Goal: Check status: Check status

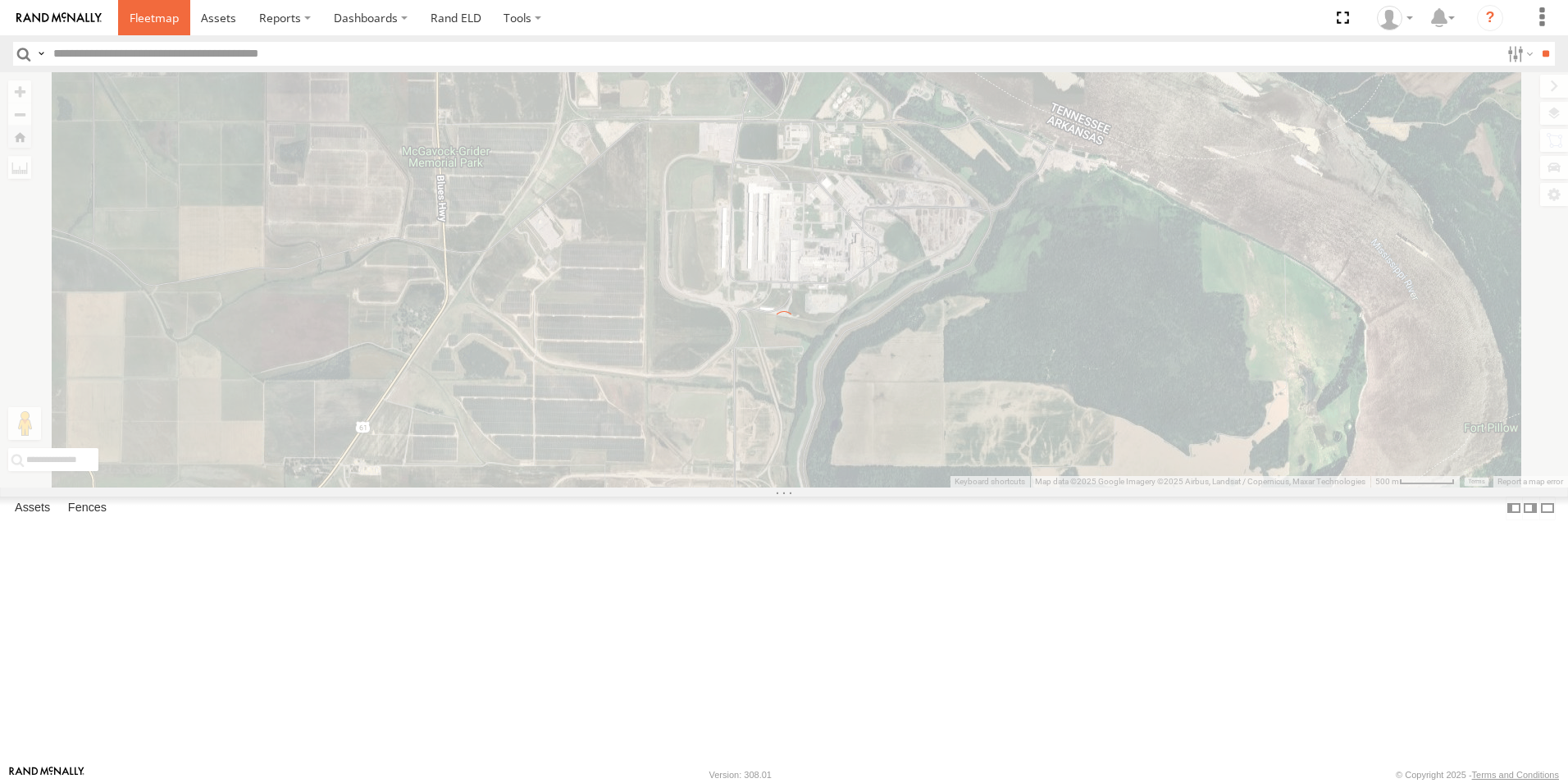
click at [169, 26] on link at bounding box center [154, 18] width 72 height 36
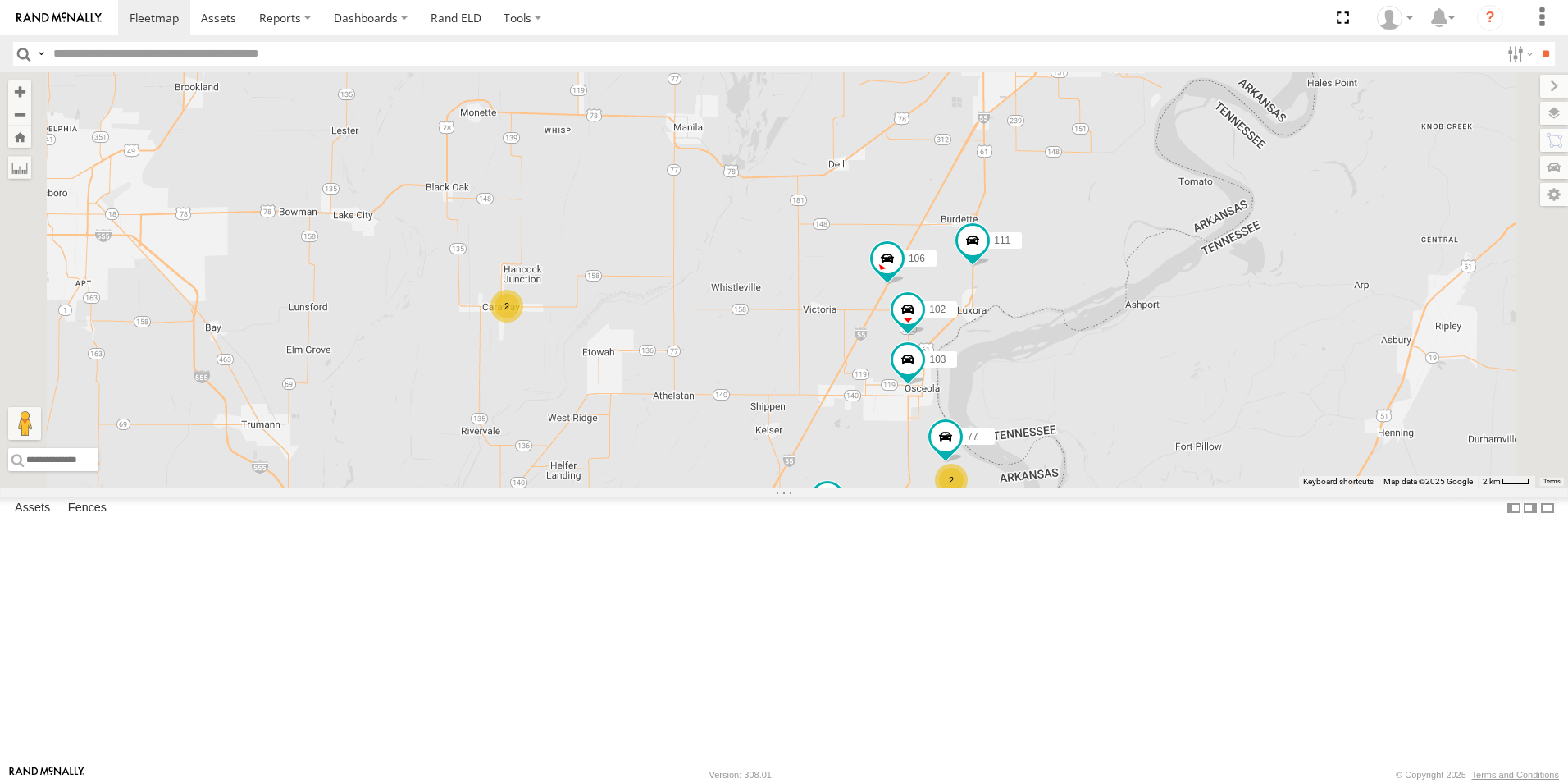
click at [0, 0] on div "107" at bounding box center [0, 0] width 0 height 0
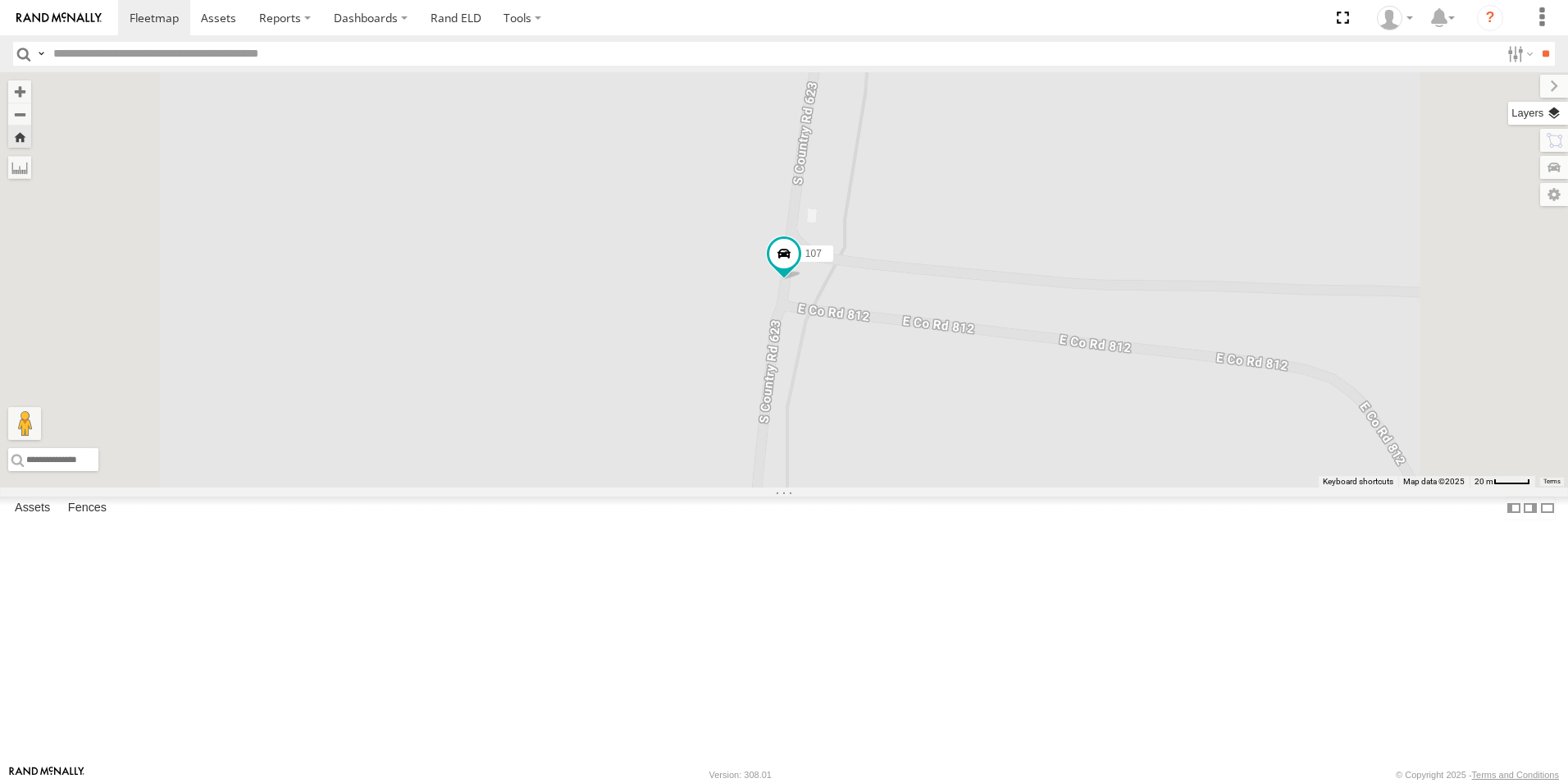
click at [1554, 116] on label at bounding box center [1538, 113] width 60 height 23
click at [0, 0] on span "Basemaps" at bounding box center [0, 0] width 0 height 0
click at [0, 0] on span "Satellite + Roadmap" at bounding box center [0, 0] width 0 height 0
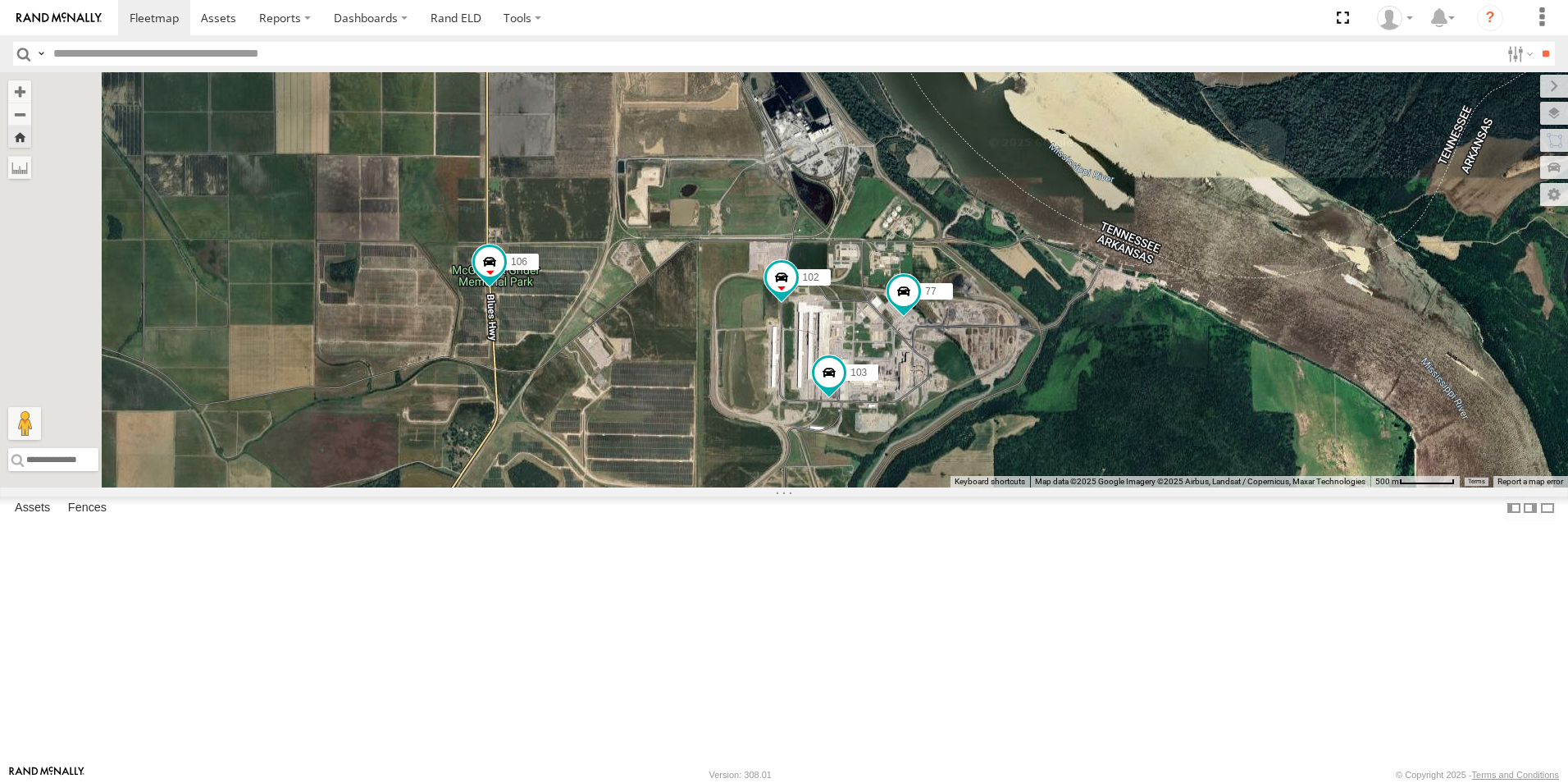
click at [0, 0] on span at bounding box center [0, 0] width 0 height 0
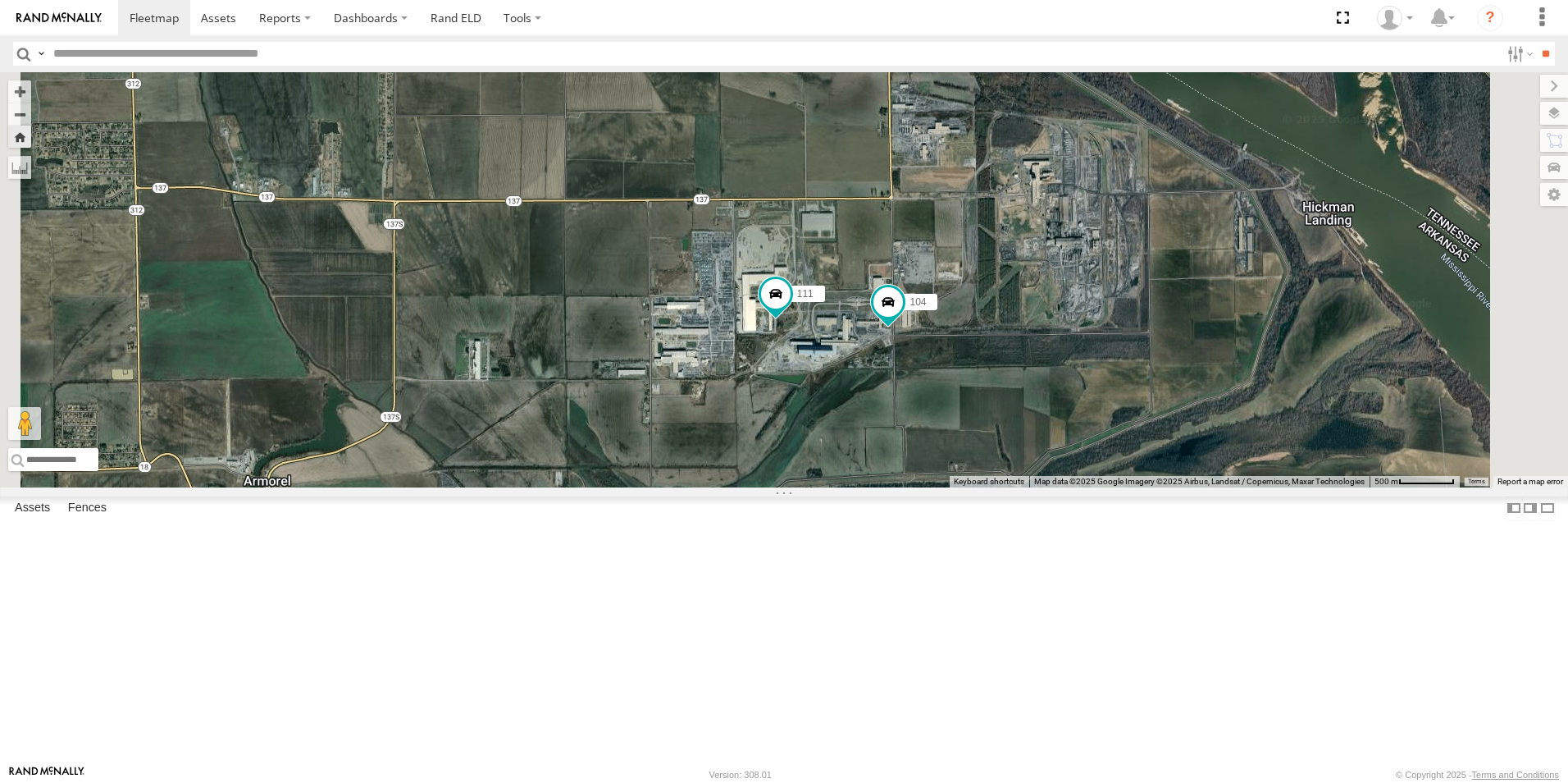
click at [0, 0] on span at bounding box center [0, 0] width 0 height 0
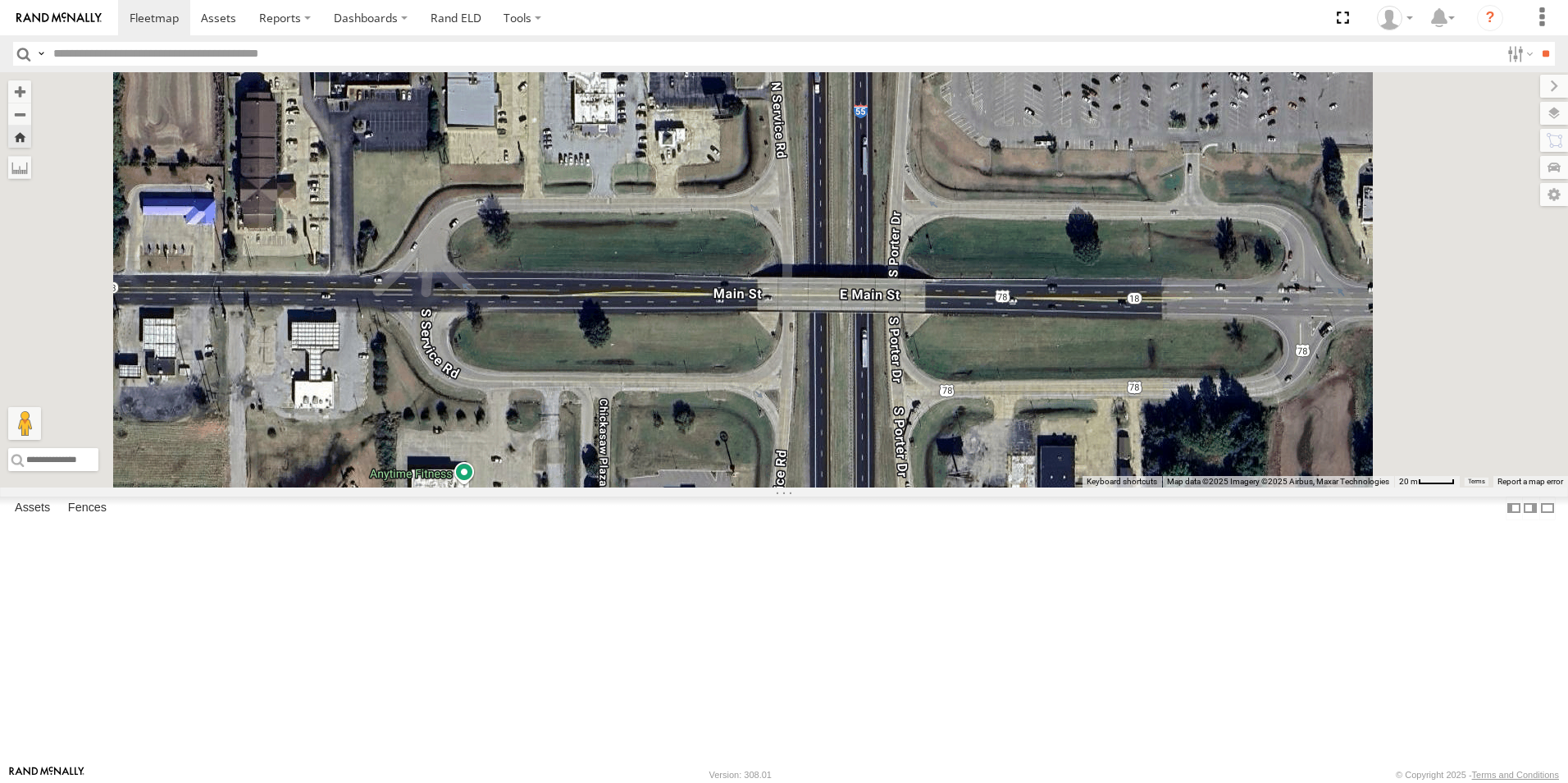
click at [0, 0] on span at bounding box center [0, 0] width 0 height 0
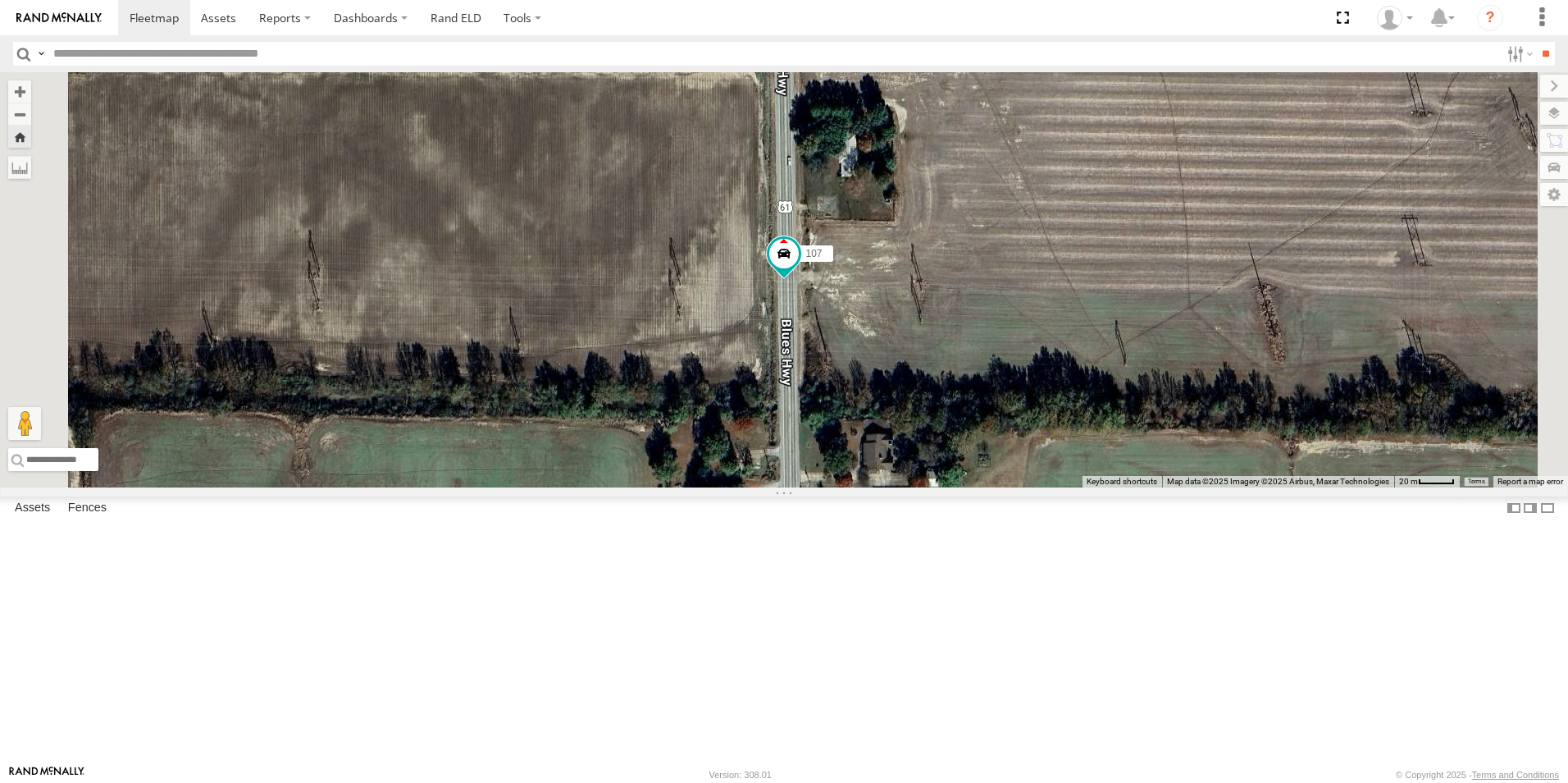
scroll to position [82, 0]
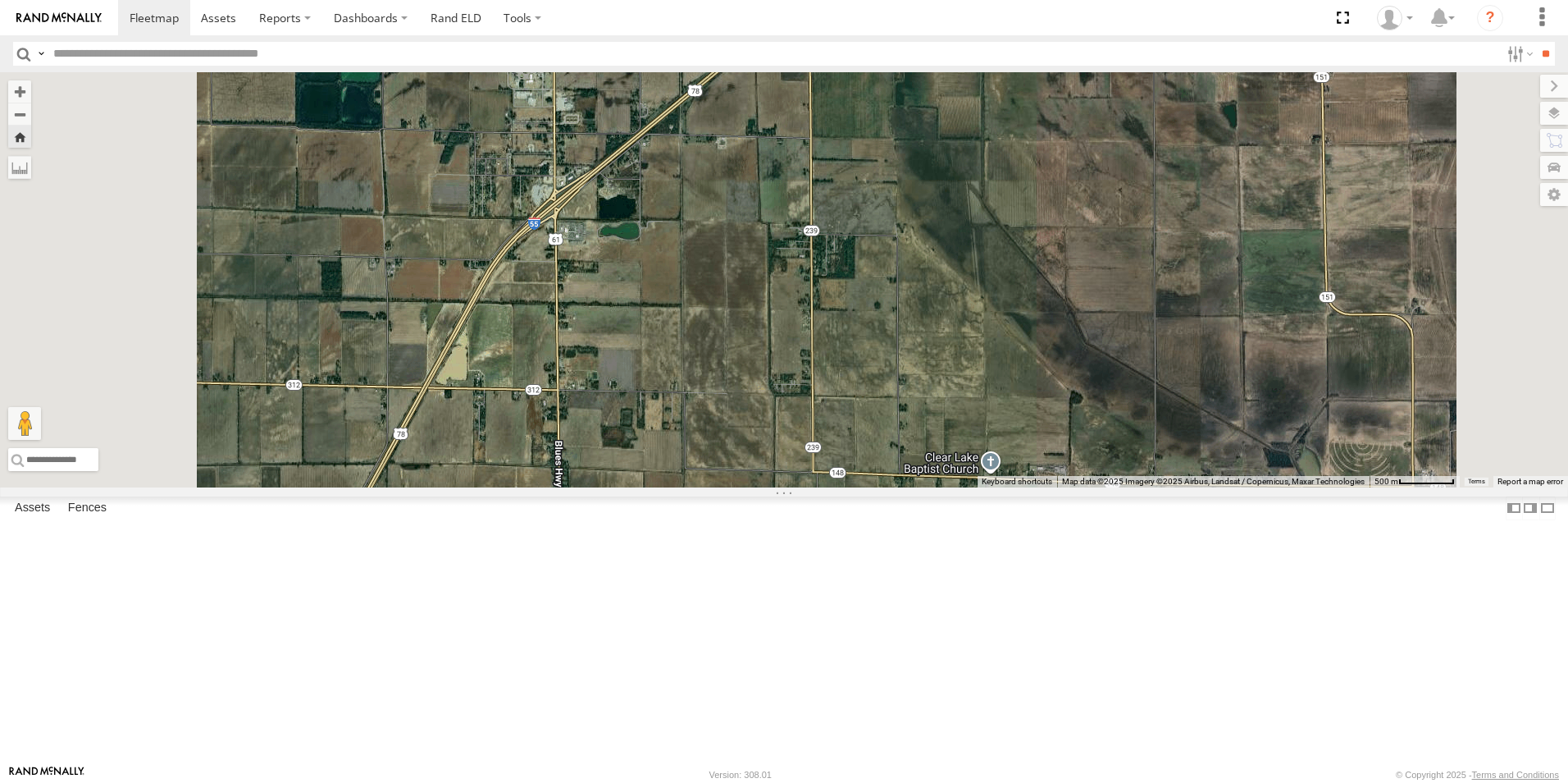
click at [0, 0] on span at bounding box center [0, 0] width 0 height 0
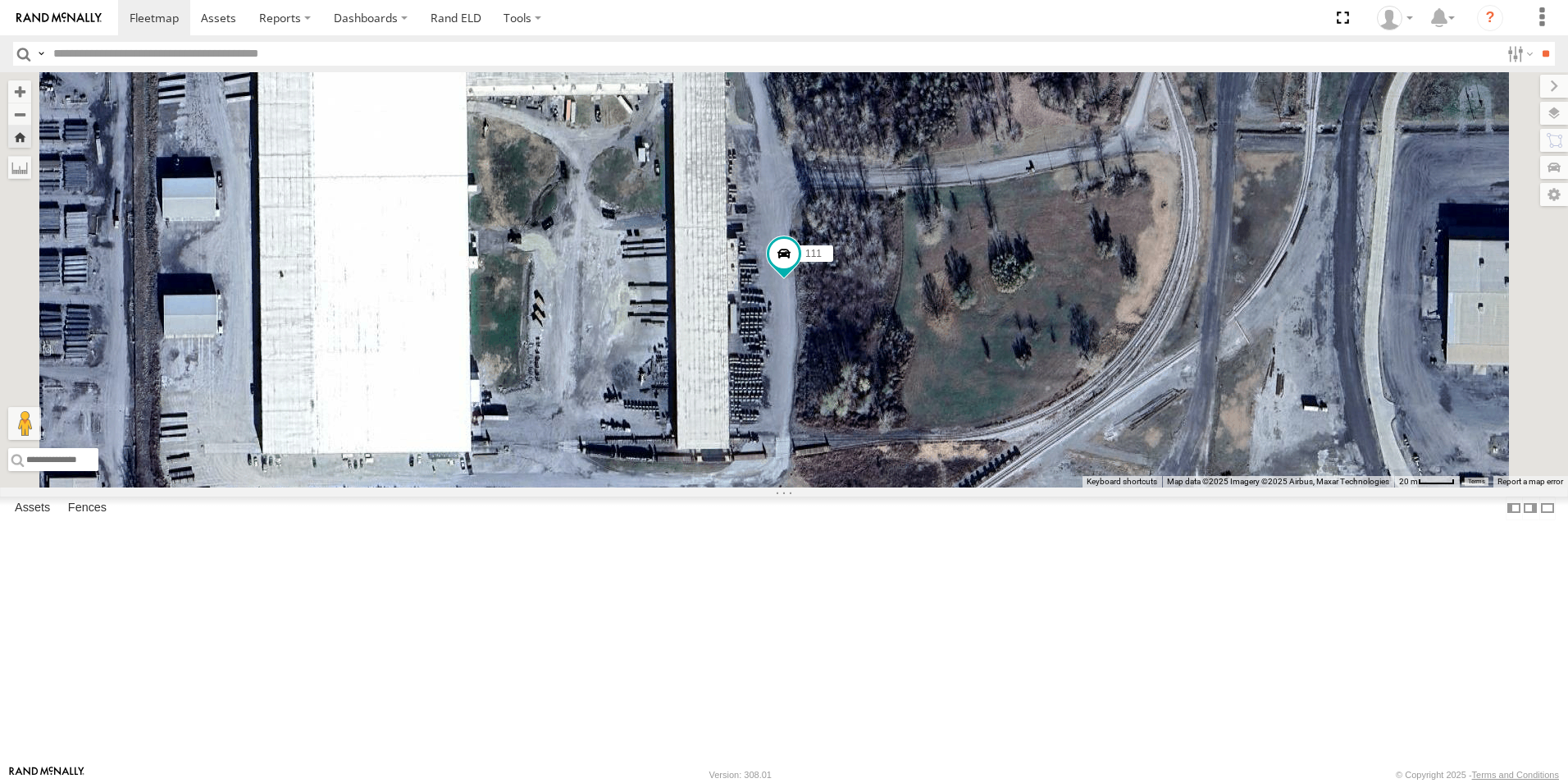
scroll to position [0, 0]
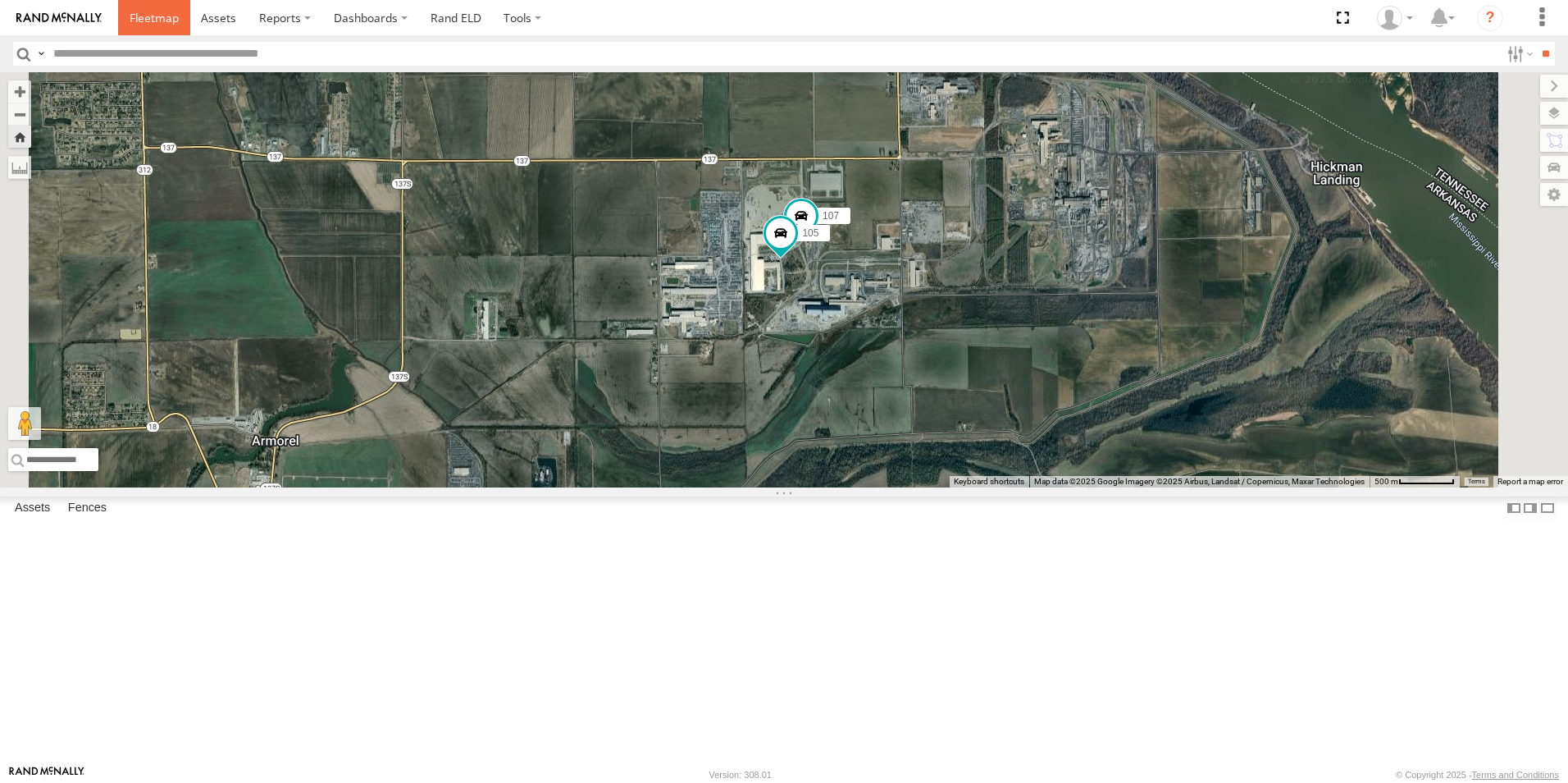
click at [149, 17] on span at bounding box center [155, 18] width 50 height 16
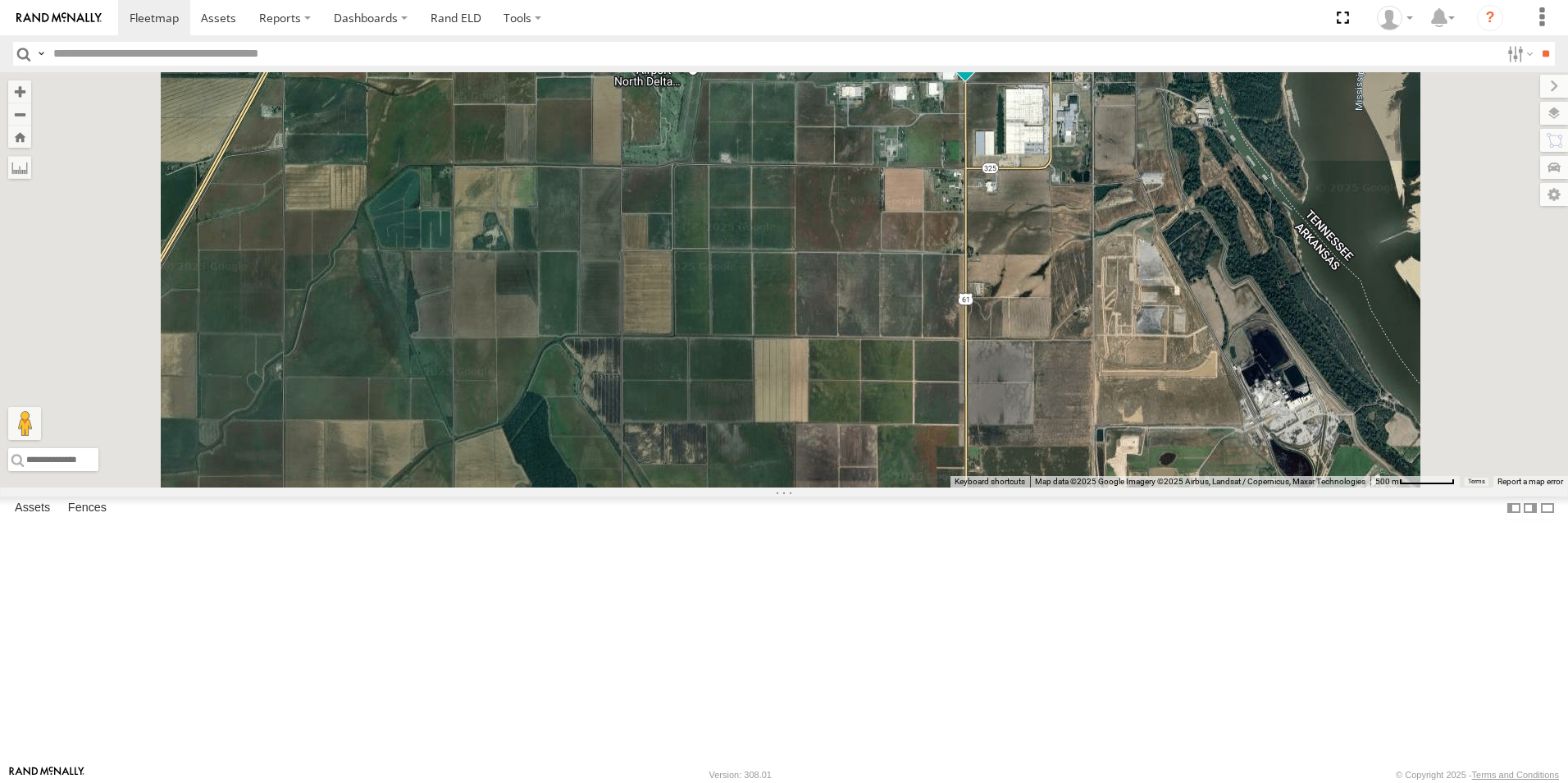
drag, startPoint x: 1110, startPoint y: 253, endPoint x: 1103, endPoint y: 405, distance: 152.2
click at [1111, 420] on div "109 110 103 77 2" at bounding box center [784, 280] width 1568 height 415
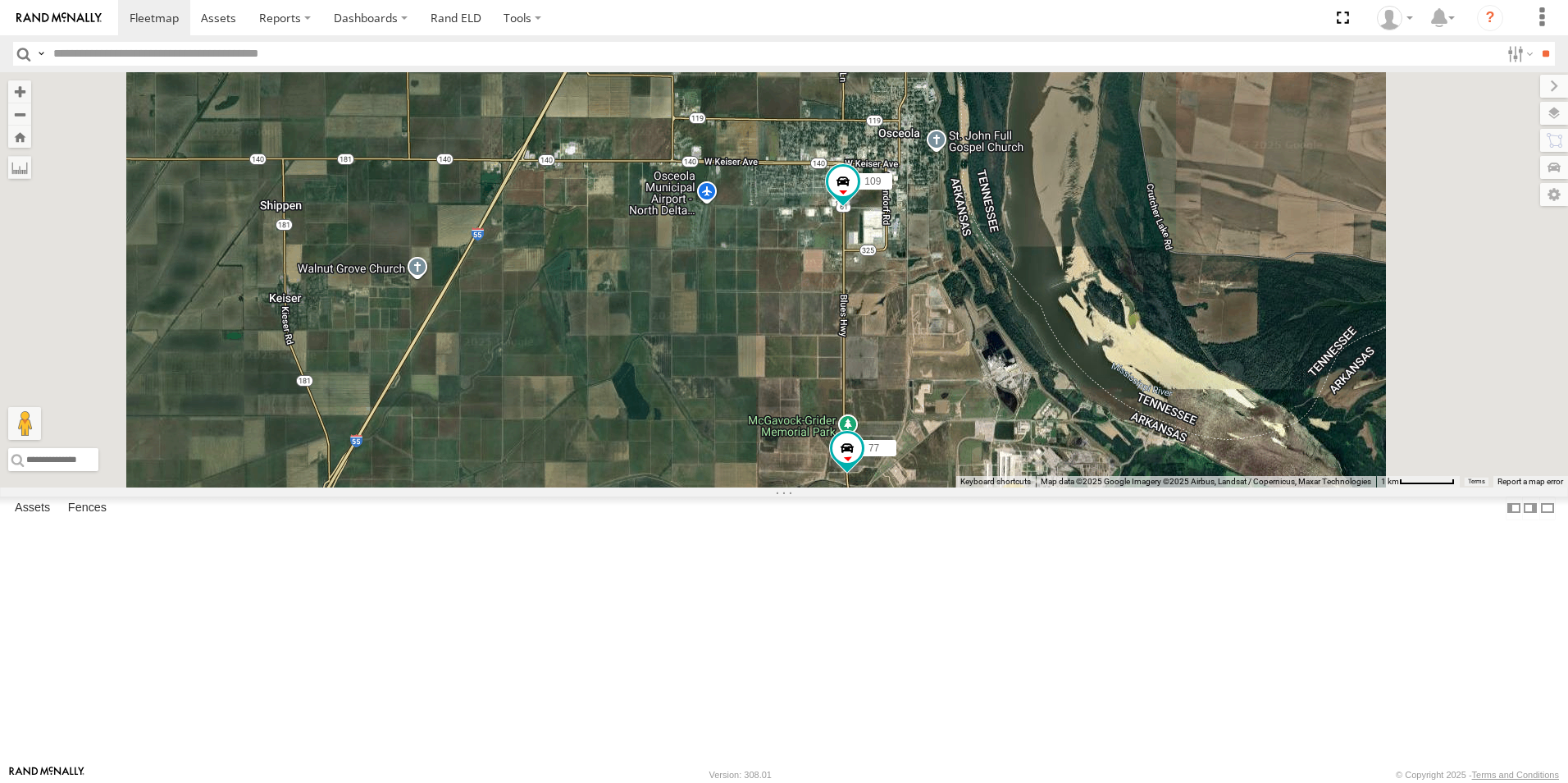
click at [0, 0] on span at bounding box center [0, 0] width 0 height 0
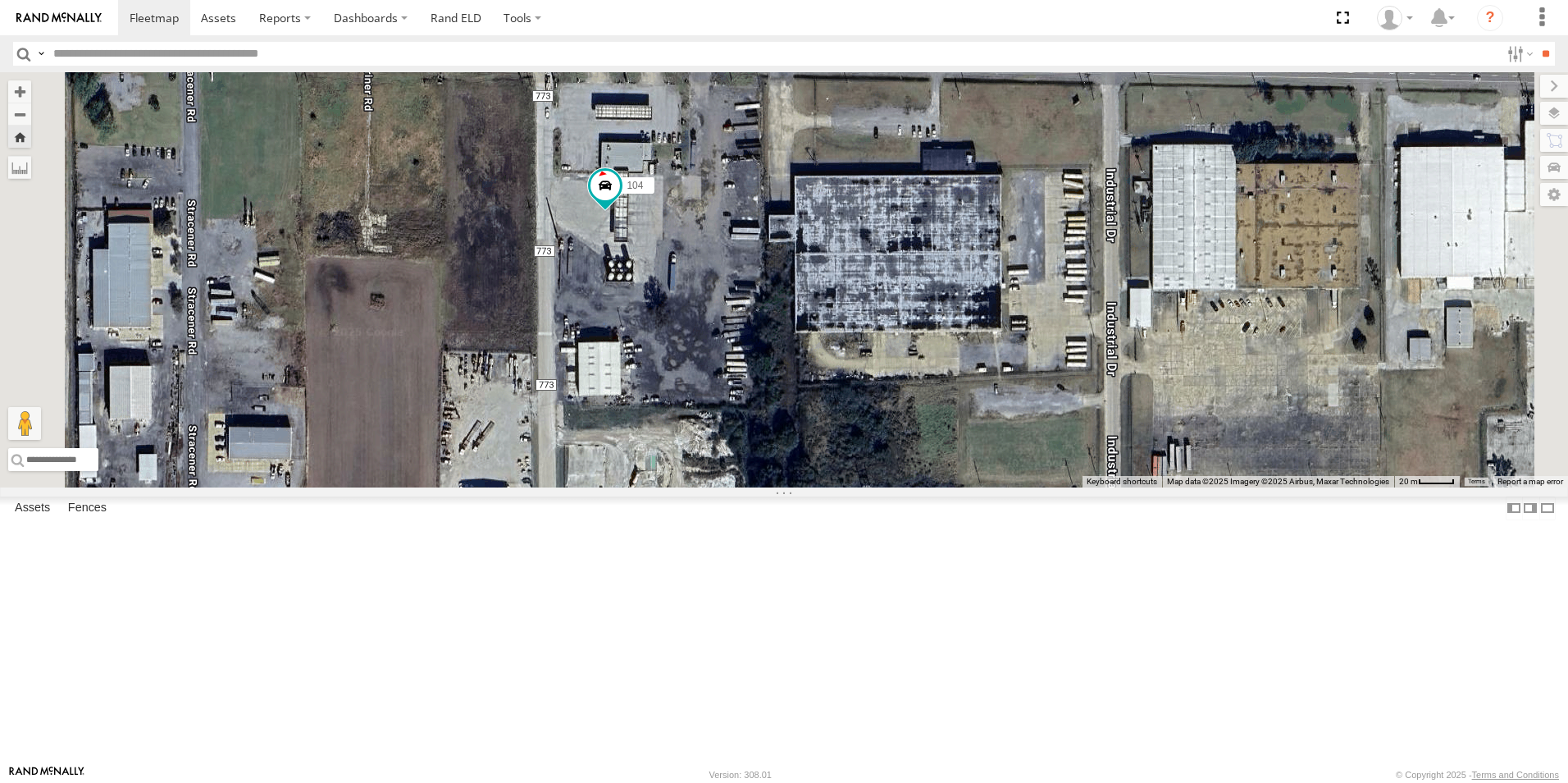
drag, startPoint x: 893, startPoint y: 632, endPoint x: 870, endPoint y: 367, distance: 266.0
click at [870, 367] on div "104" at bounding box center [784, 280] width 1568 height 415
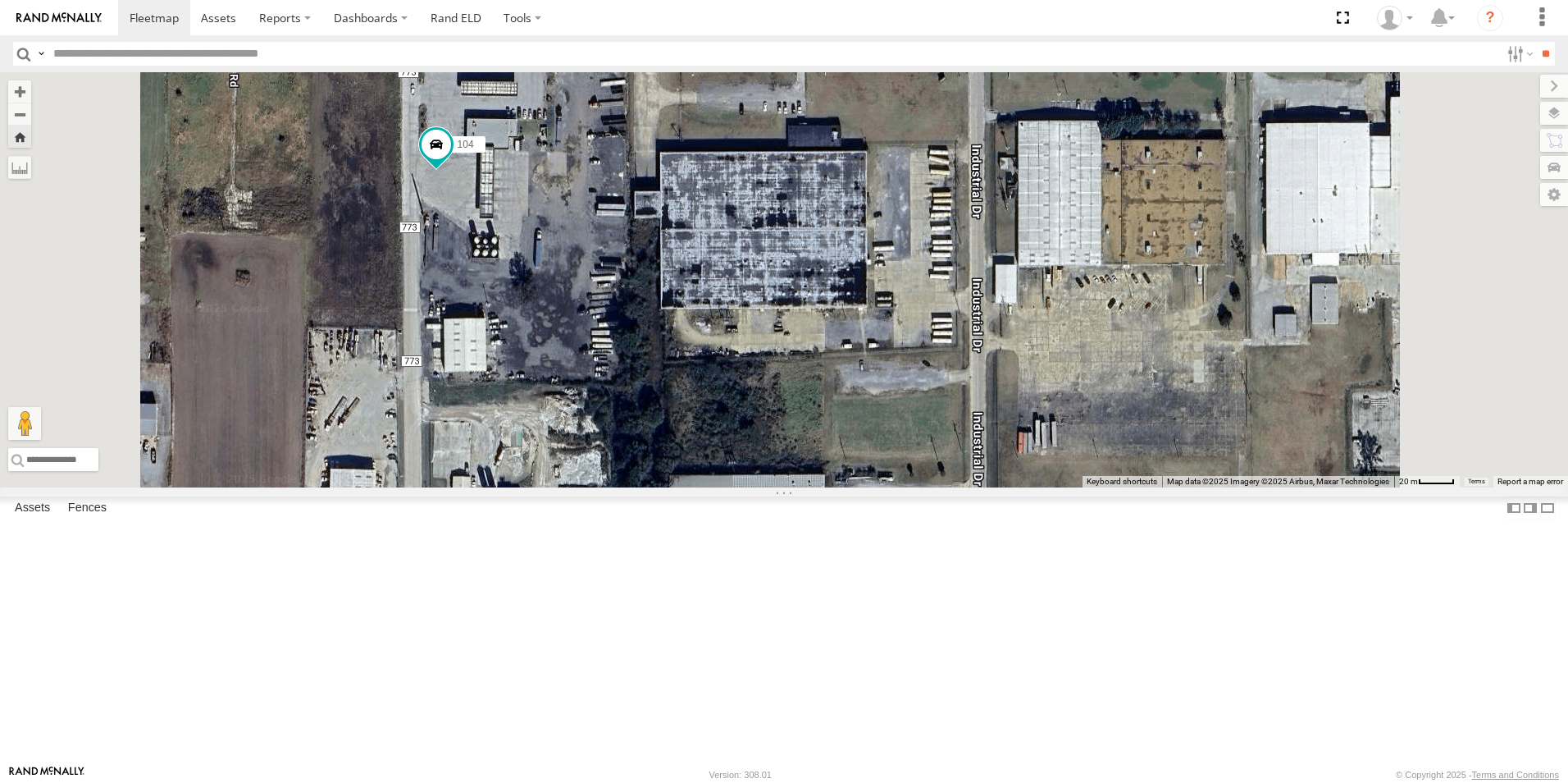
click at [0, 0] on span at bounding box center [0, 0] width 0 height 0
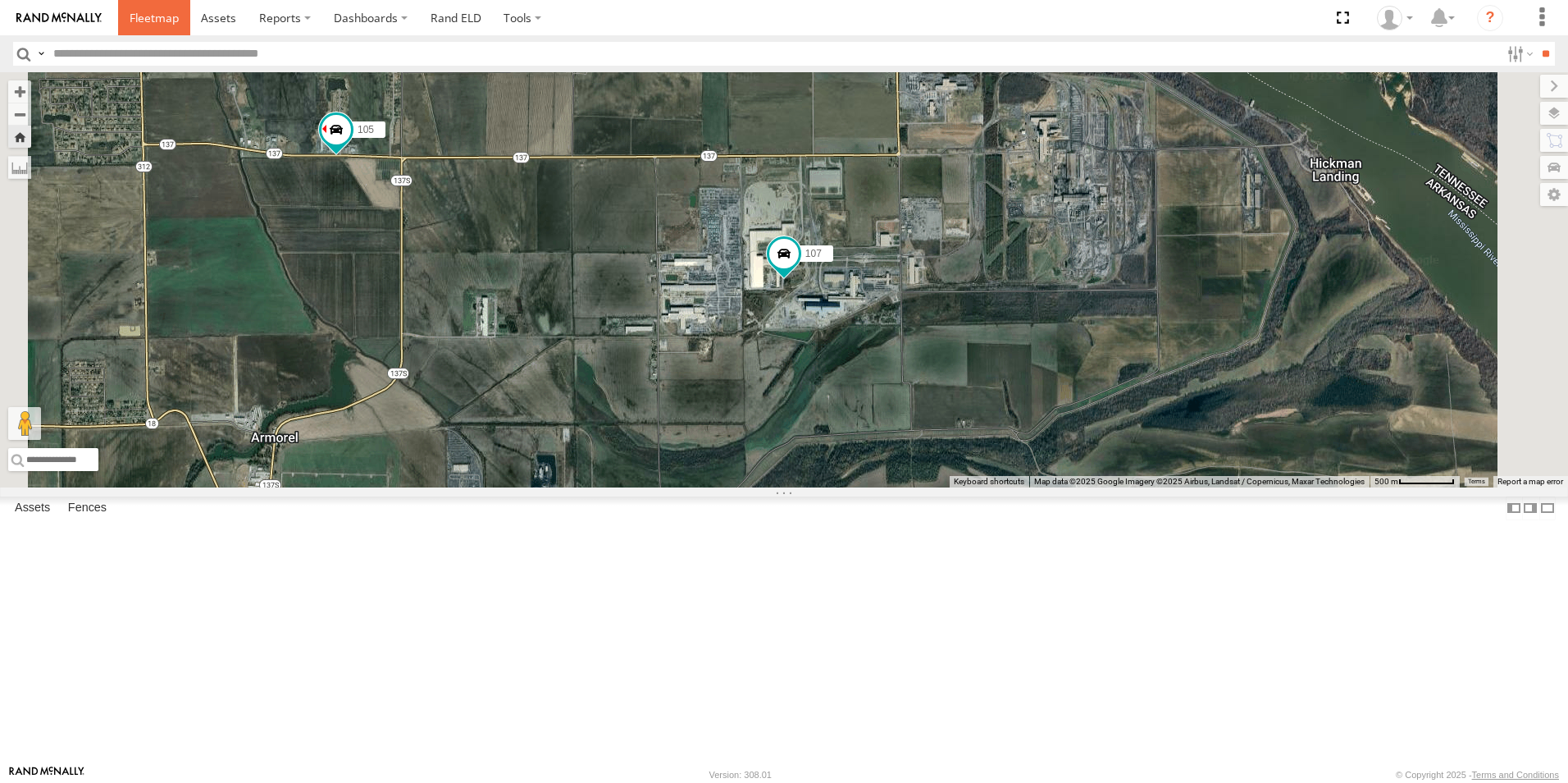
click at [153, 12] on span at bounding box center [155, 18] width 50 height 16
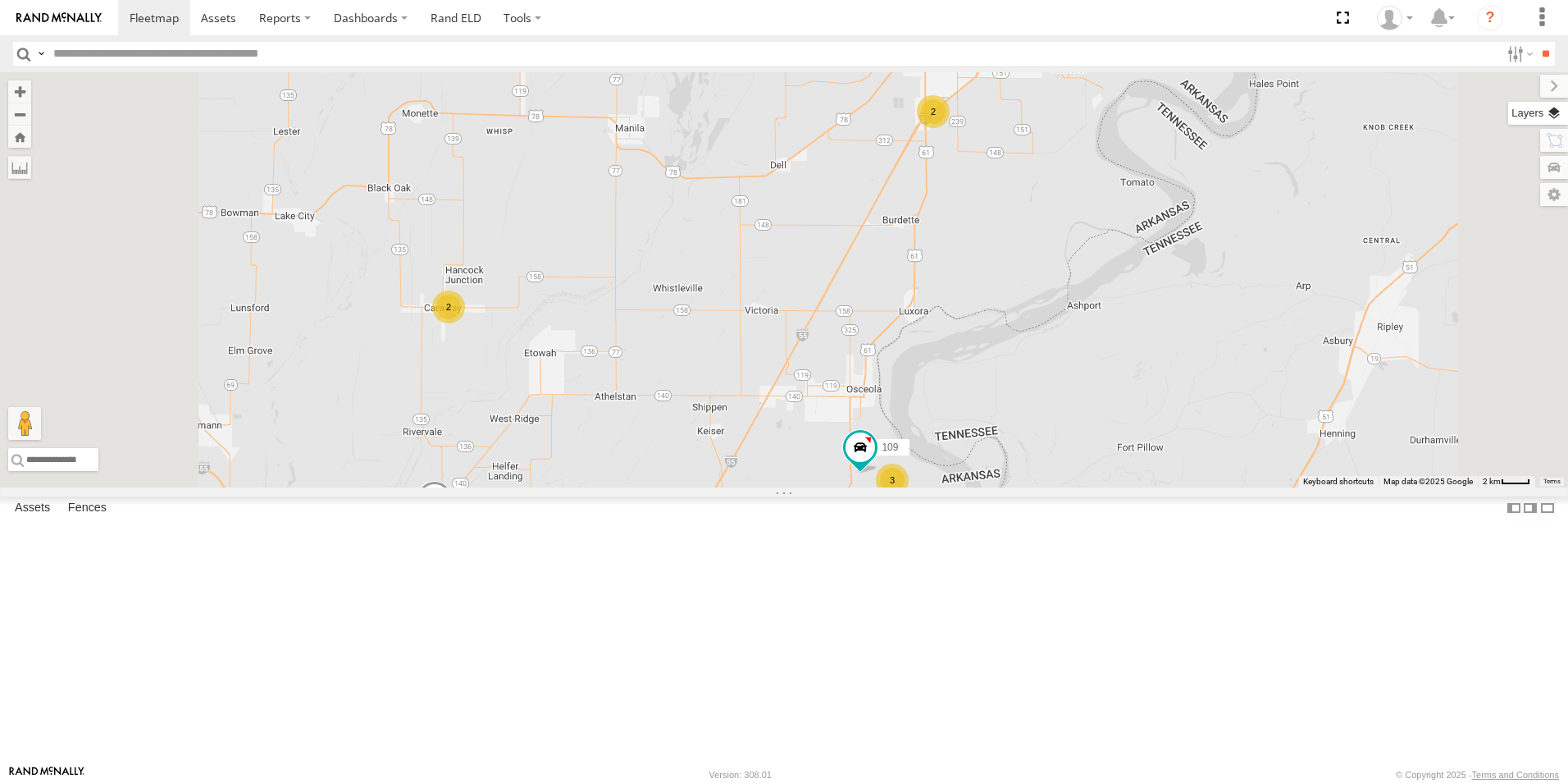
click at [1552, 116] on label at bounding box center [1538, 113] width 60 height 23
click at [0, 0] on span "Basemaps" at bounding box center [0, 0] width 0 height 0
click at [0, 0] on span "Satellite + Roadmap" at bounding box center [0, 0] width 0 height 0
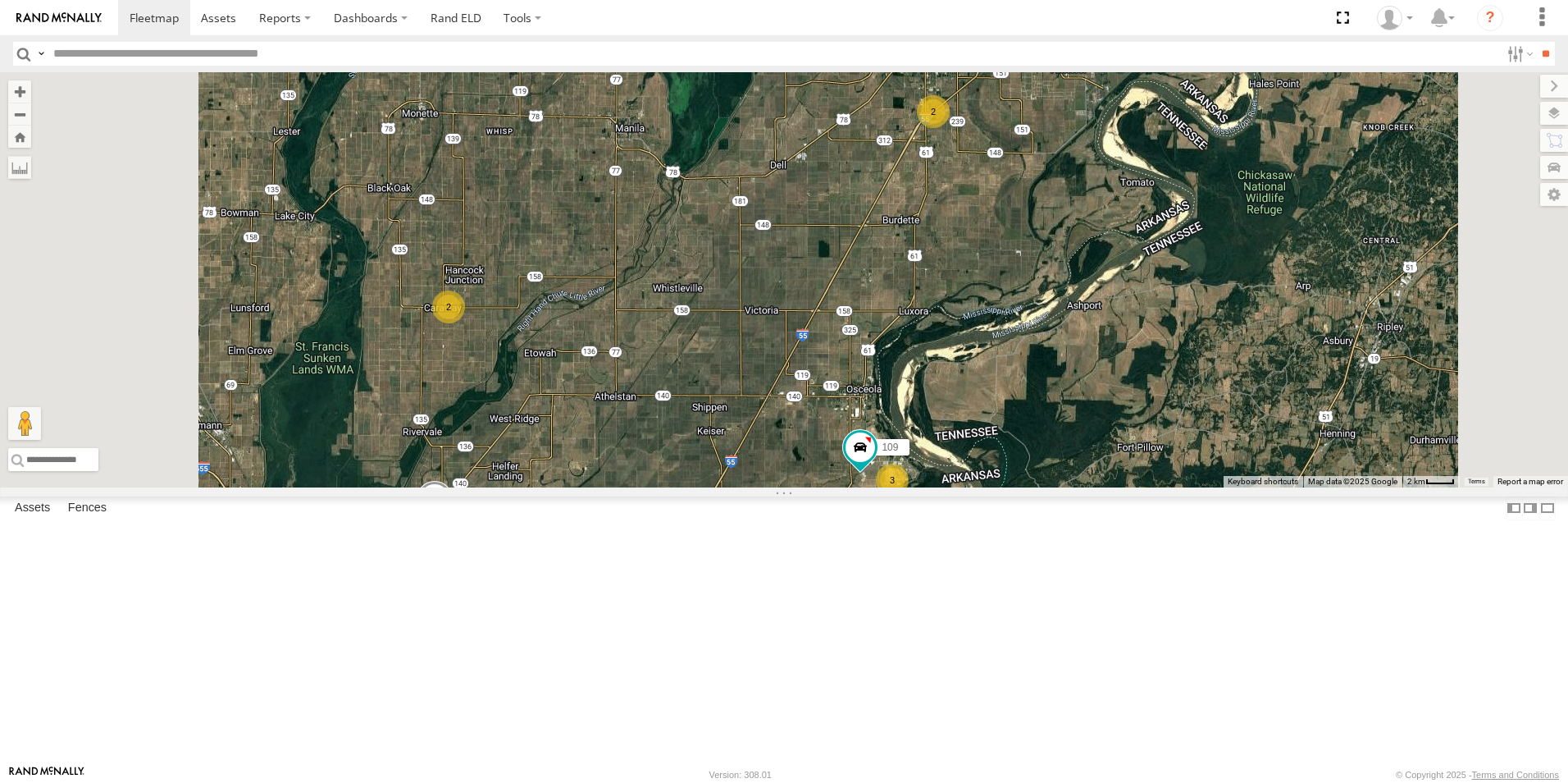
click at [950, 128] on div "2" at bounding box center [932, 111] width 33 height 33
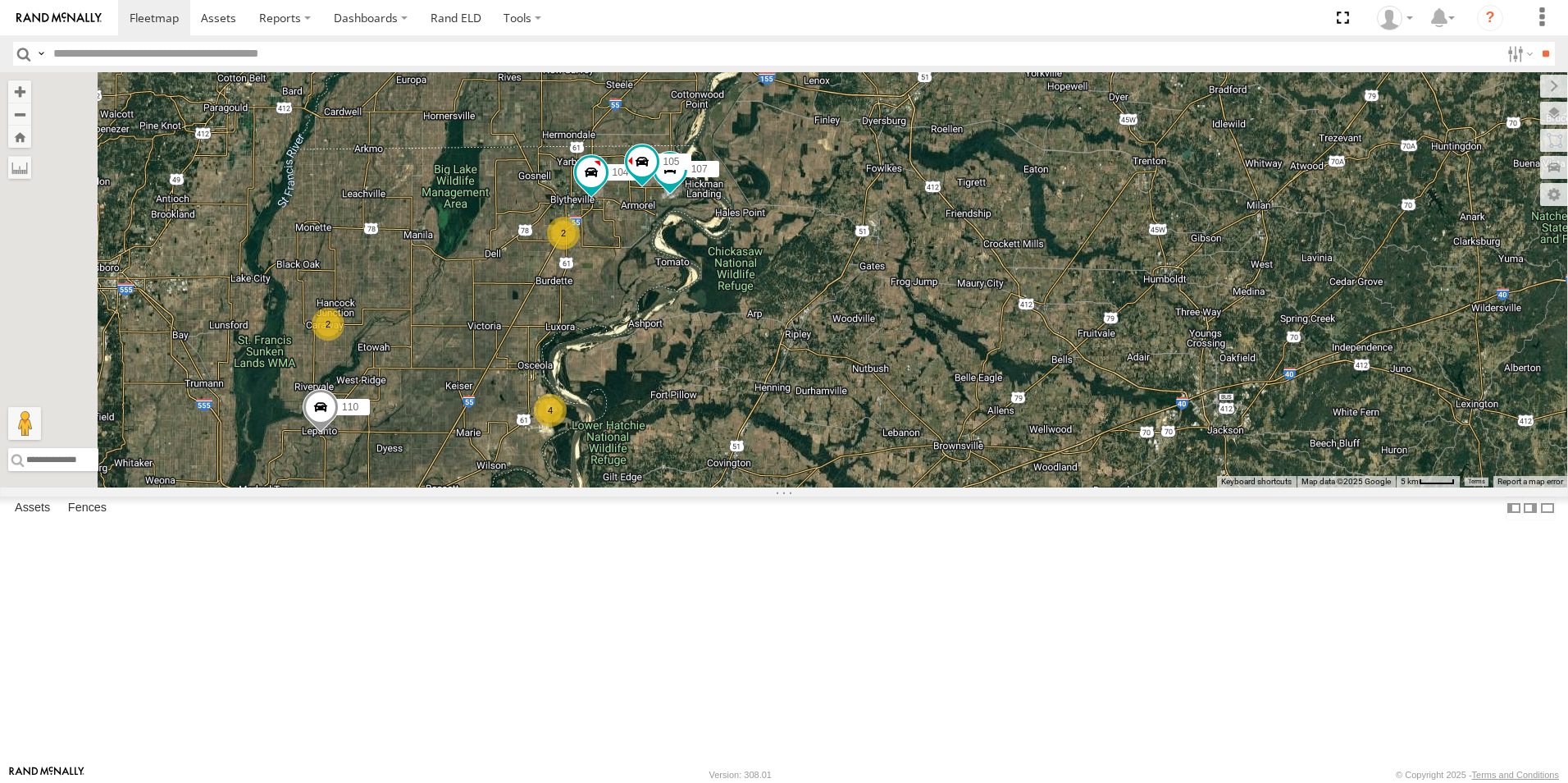
click at [566, 427] on div "4" at bounding box center [549, 410] width 33 height 33
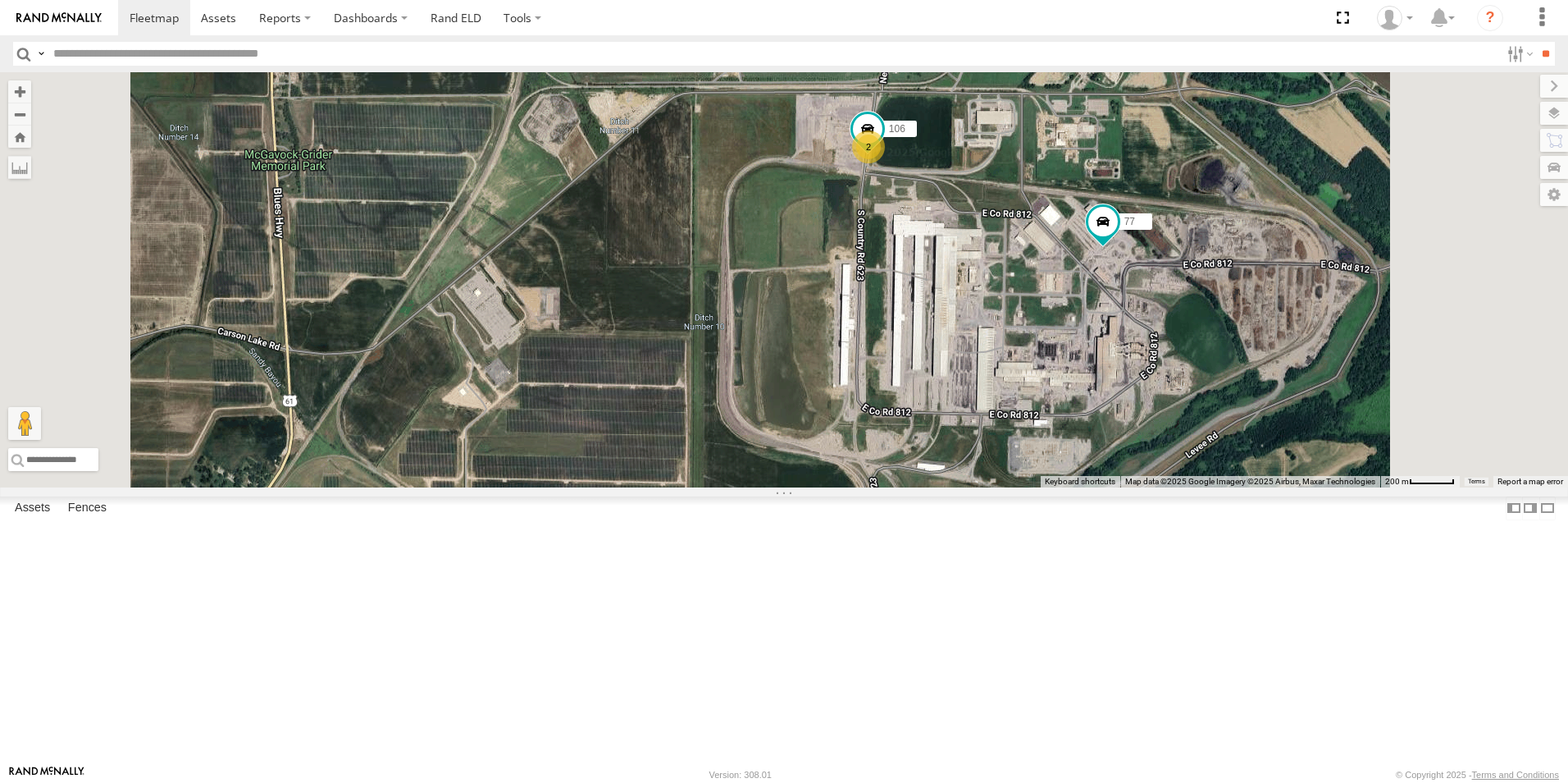
click at [1540, 87] on label at bounding box center [1554, 85] width 28 height 23
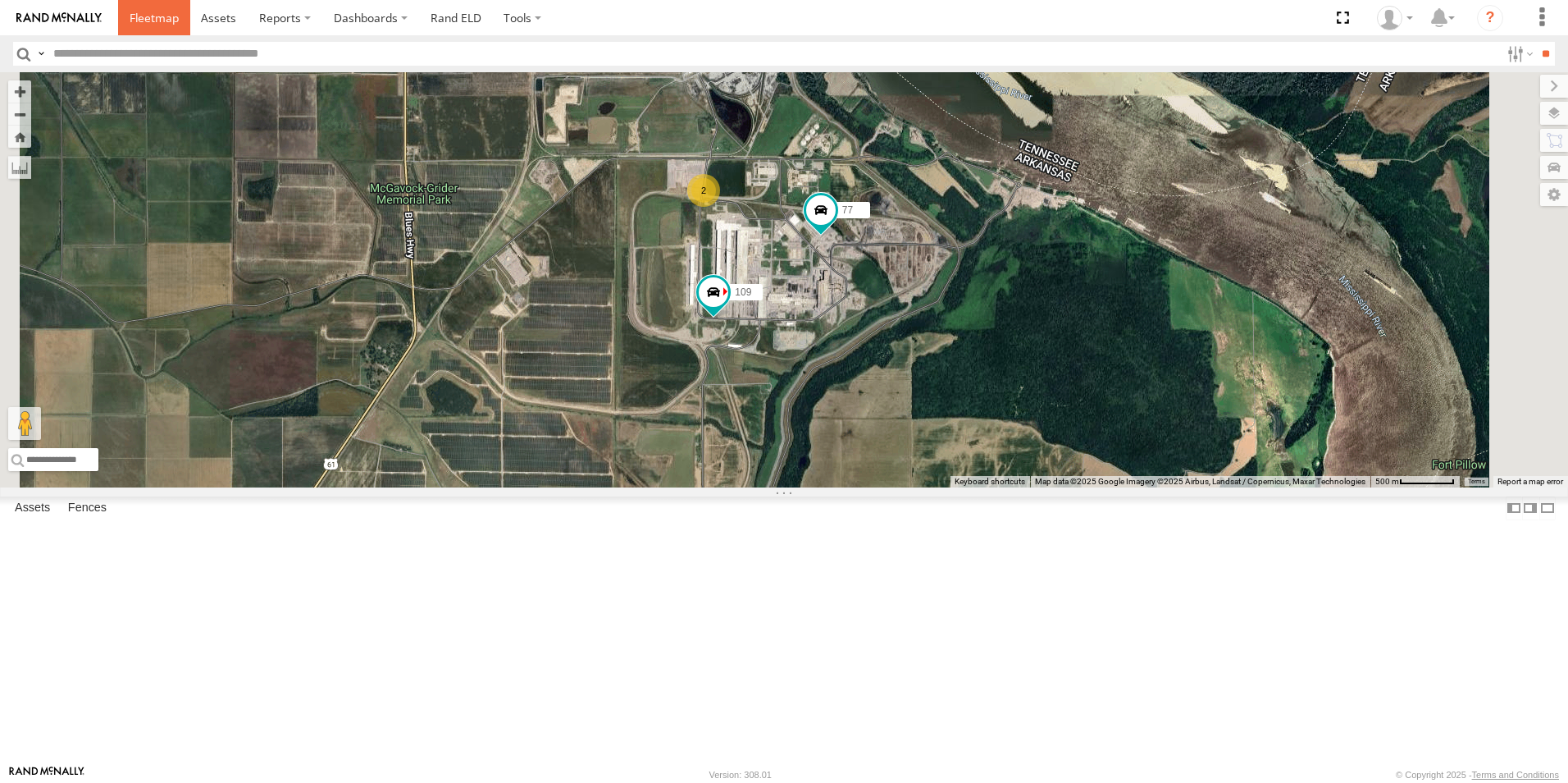
click at [143, 19] on span at bounding box center [155, 18] width 50 height 16
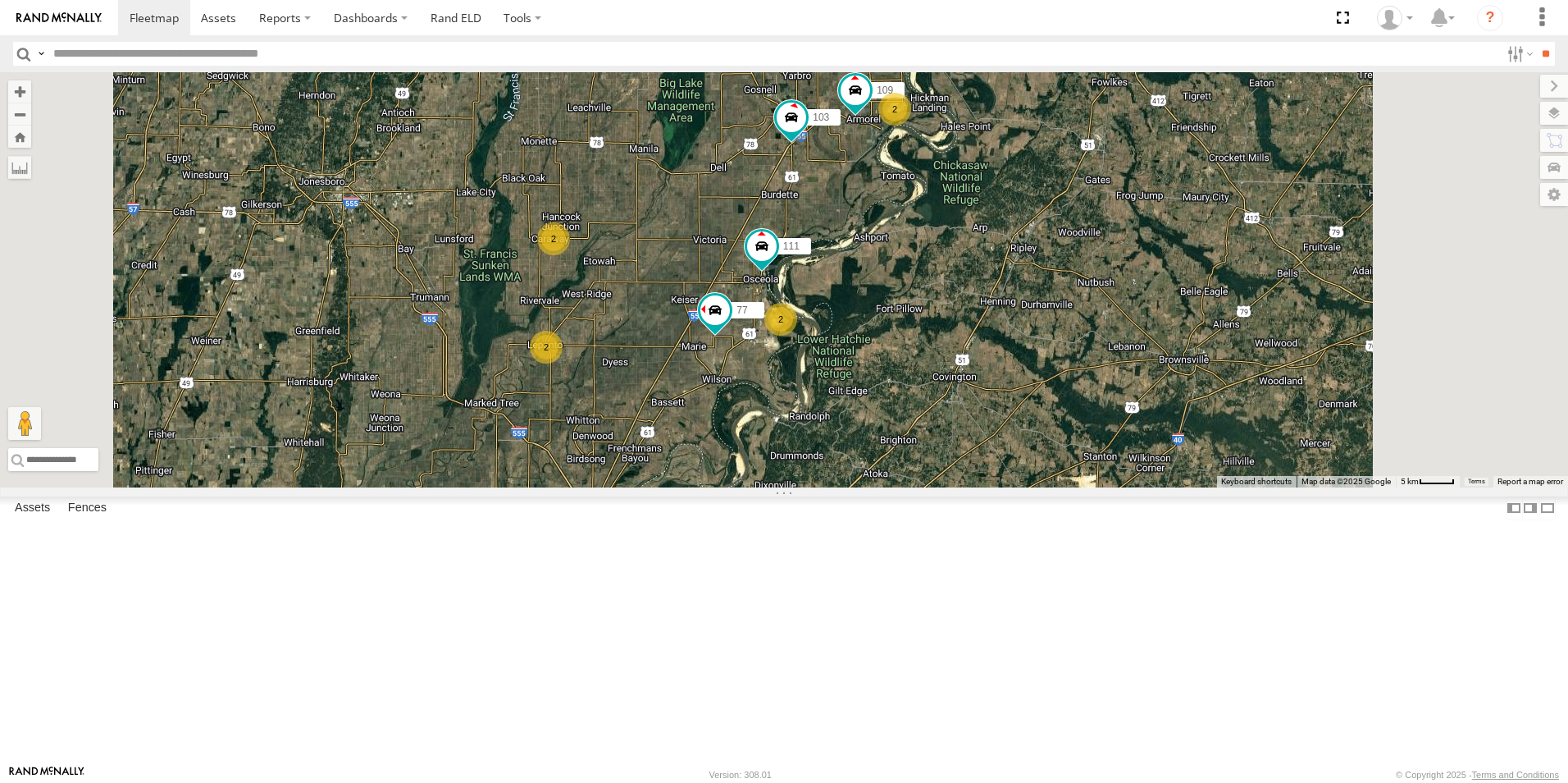
click at [0, 0] on span at bounding box center [0, 0] width 0 height 0
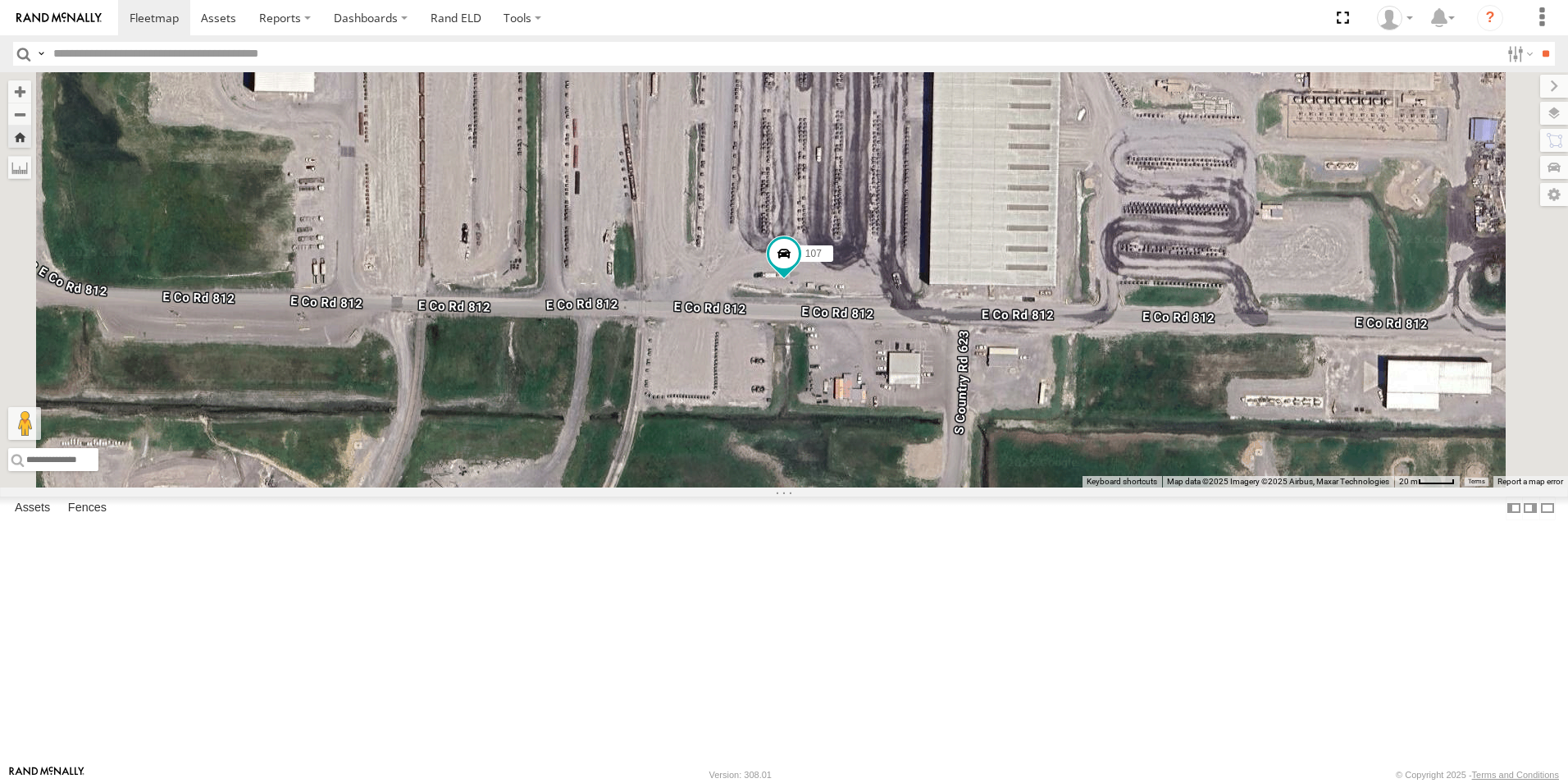
click at [0, 0] on span at bounding box center [0, 0] width 0 height 0
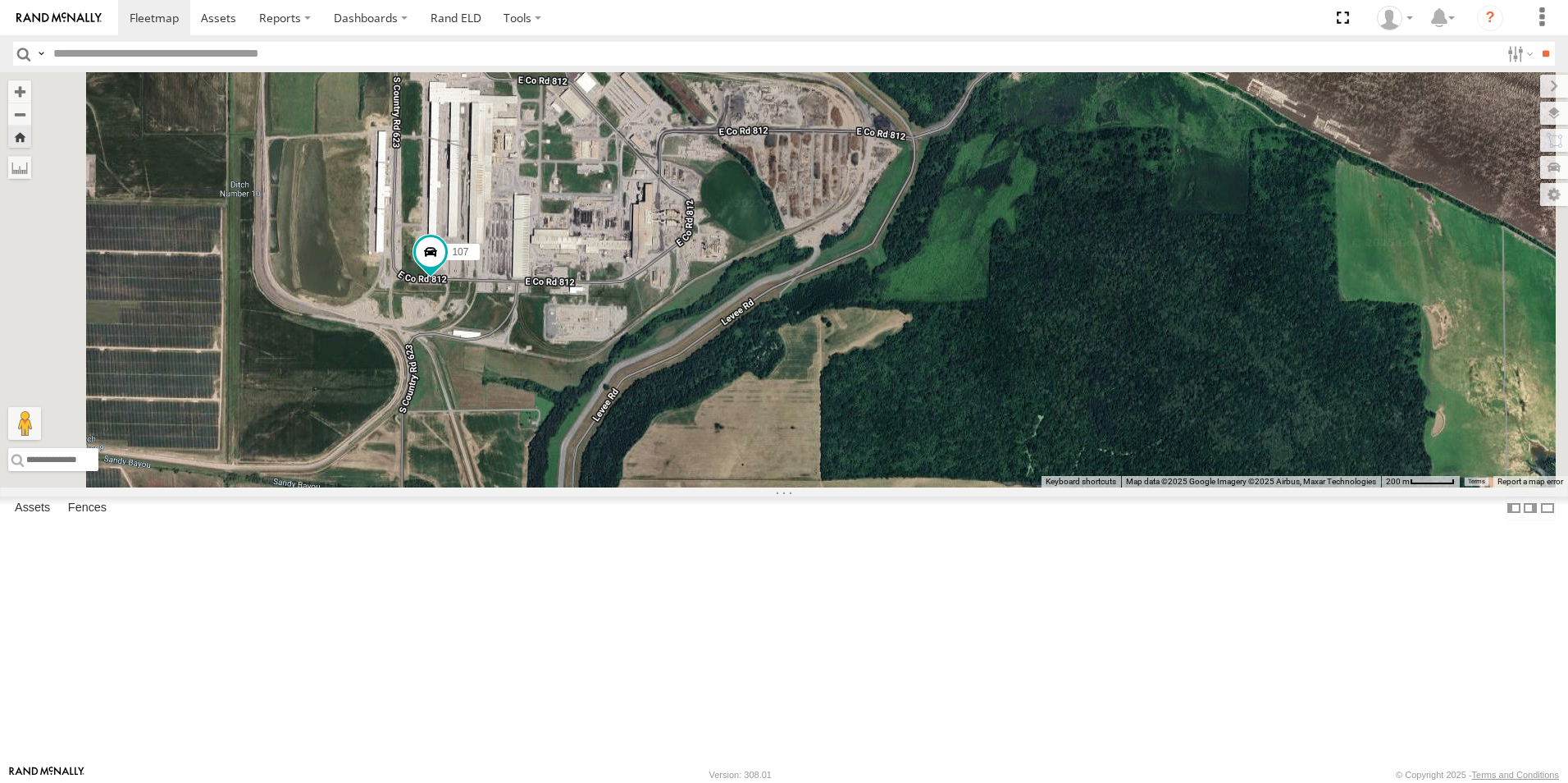
drag, startPoint x: 650, startPoint y: 210, endPoint x: 716, endPoint y: 710, distance: 504.3
click at [716, 487] on div "106 111 77 103 104 107" at bounding box center [784, 280] width 1568 height 415
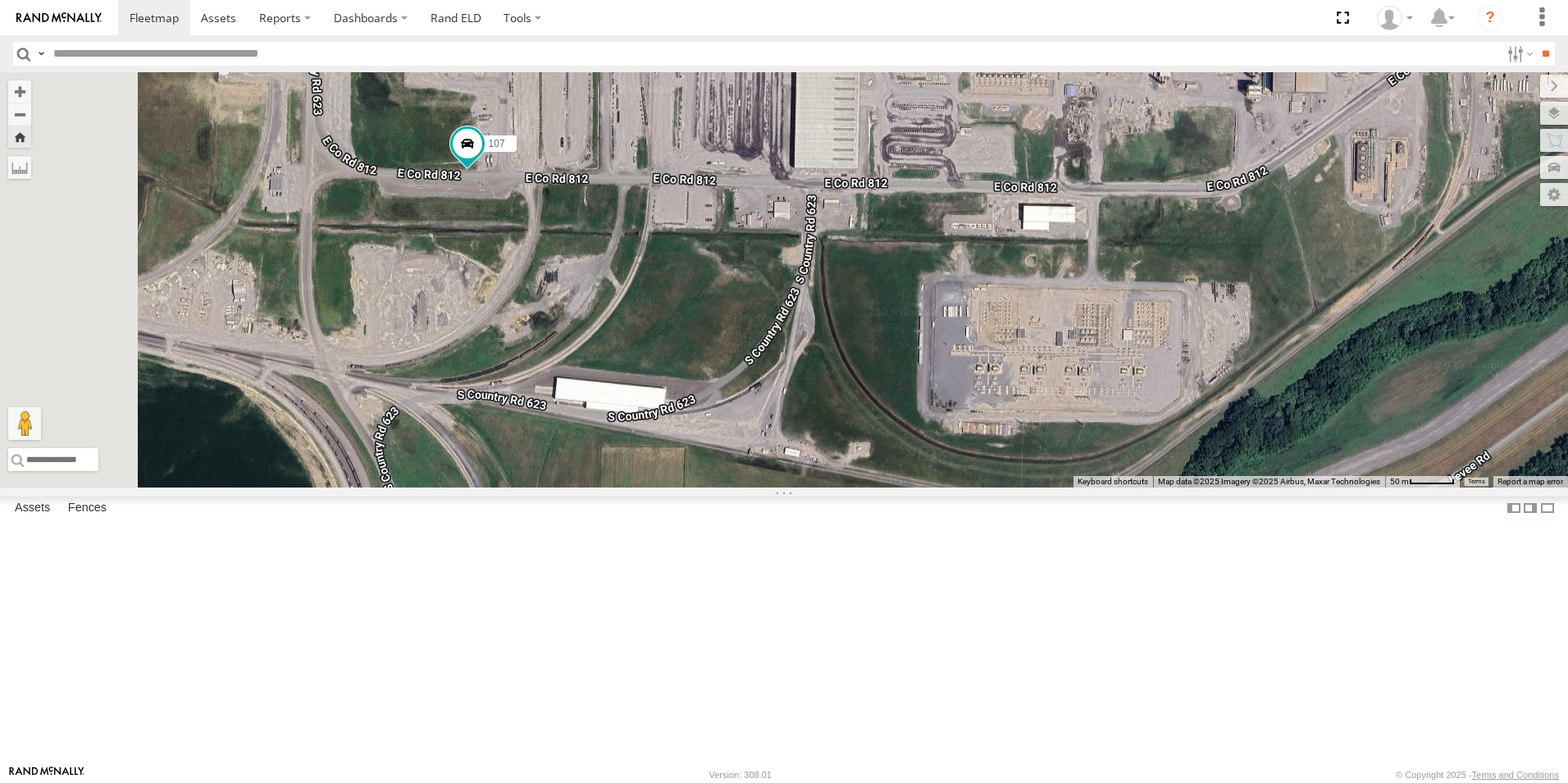
drag, startPoint x: 569, startPoint y: 369, endPoint x: 763, endPoint y: 554, distance: 268.1
click at [761, 487] on div "106 111 77 103 104 107" at bounding box center [784, 280] width 1568 height 415
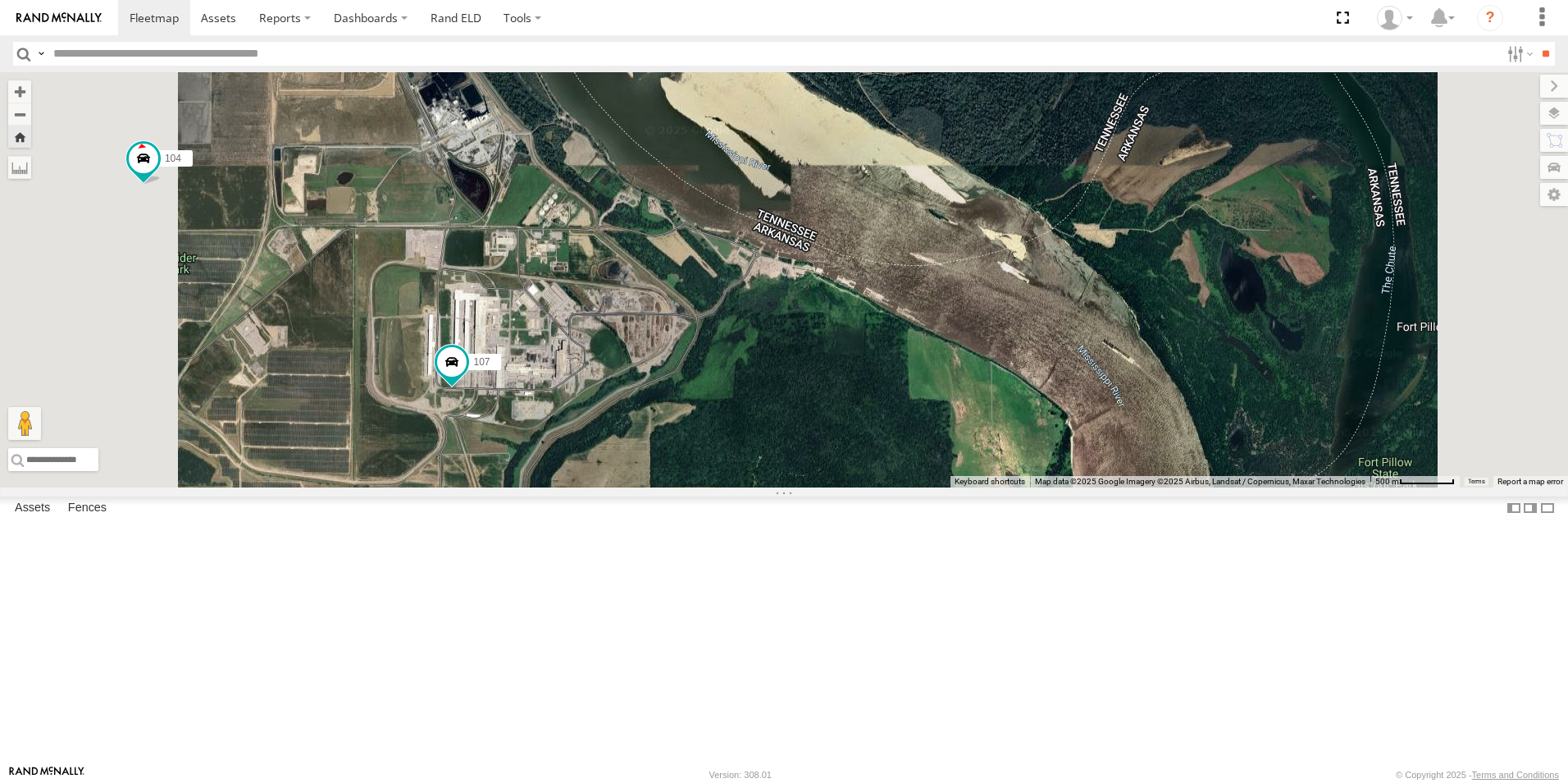
drag, startPoint x: 693, startPoint y: 275, endPoint x: 746, endPoint y: 446, distance: 179.0
click at [739, 435] on div "106 111 77 103 104 107" at bounding box center [784, 280] width 1568 height 415
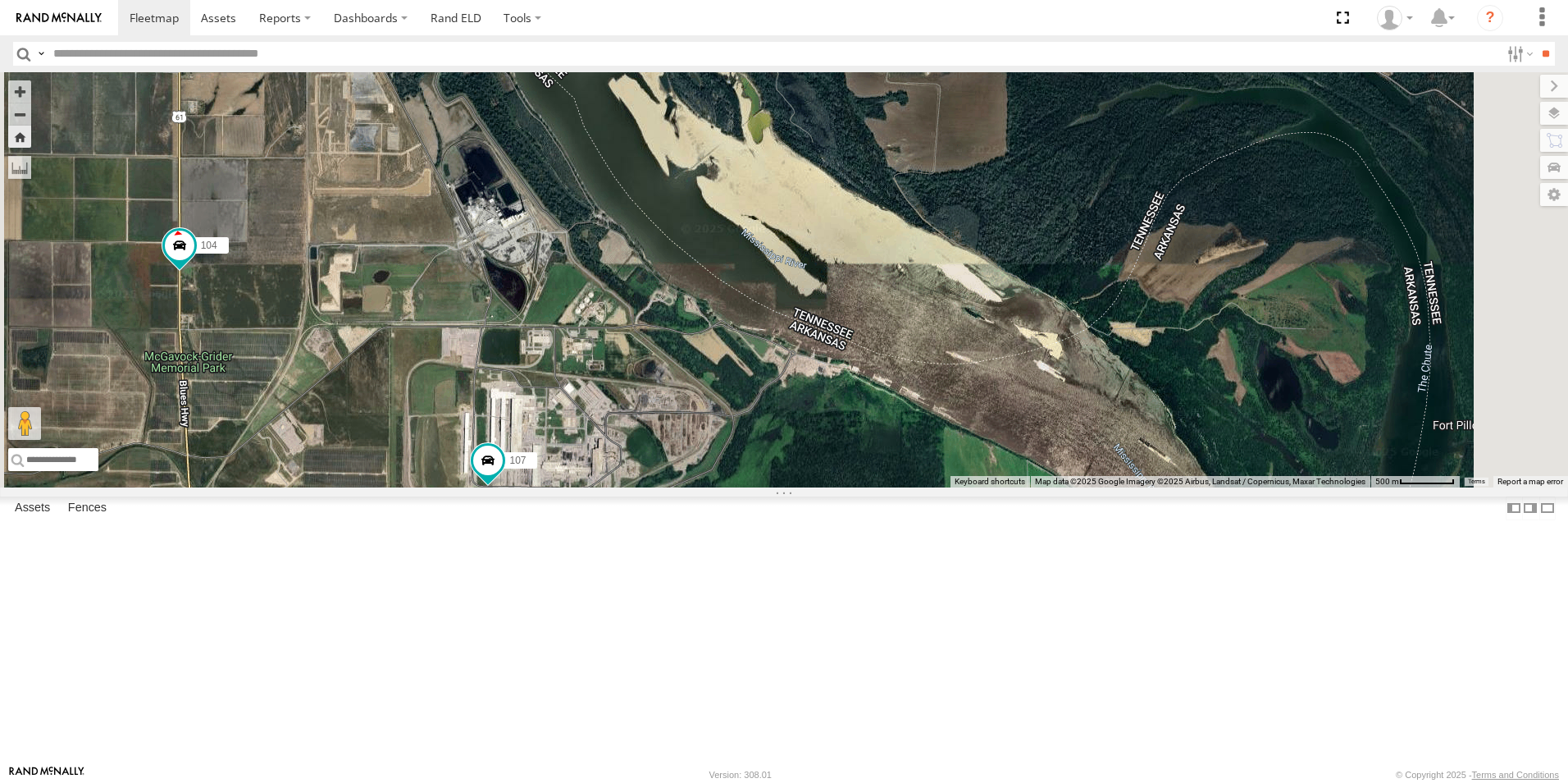
click at [0, 0] on span at bounding box center [0, 0] width 0 height 0
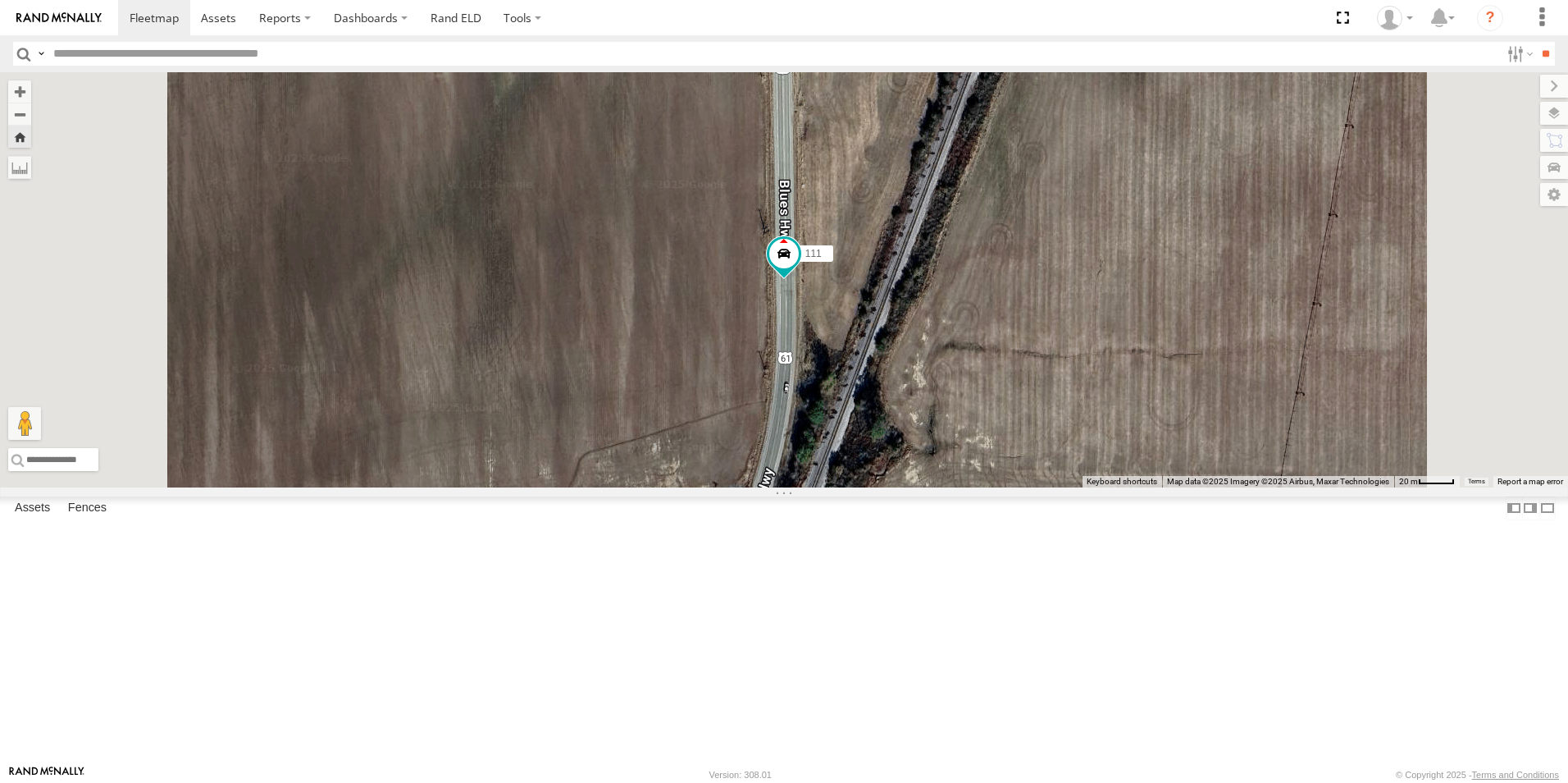
drag, startPoint x: 201, startPoint y: 144, endPoint x: 218, endPoint y: 161, distance: 24.0
click at [0, 0] on span at bounding box center [0, 0] width 0 height 0
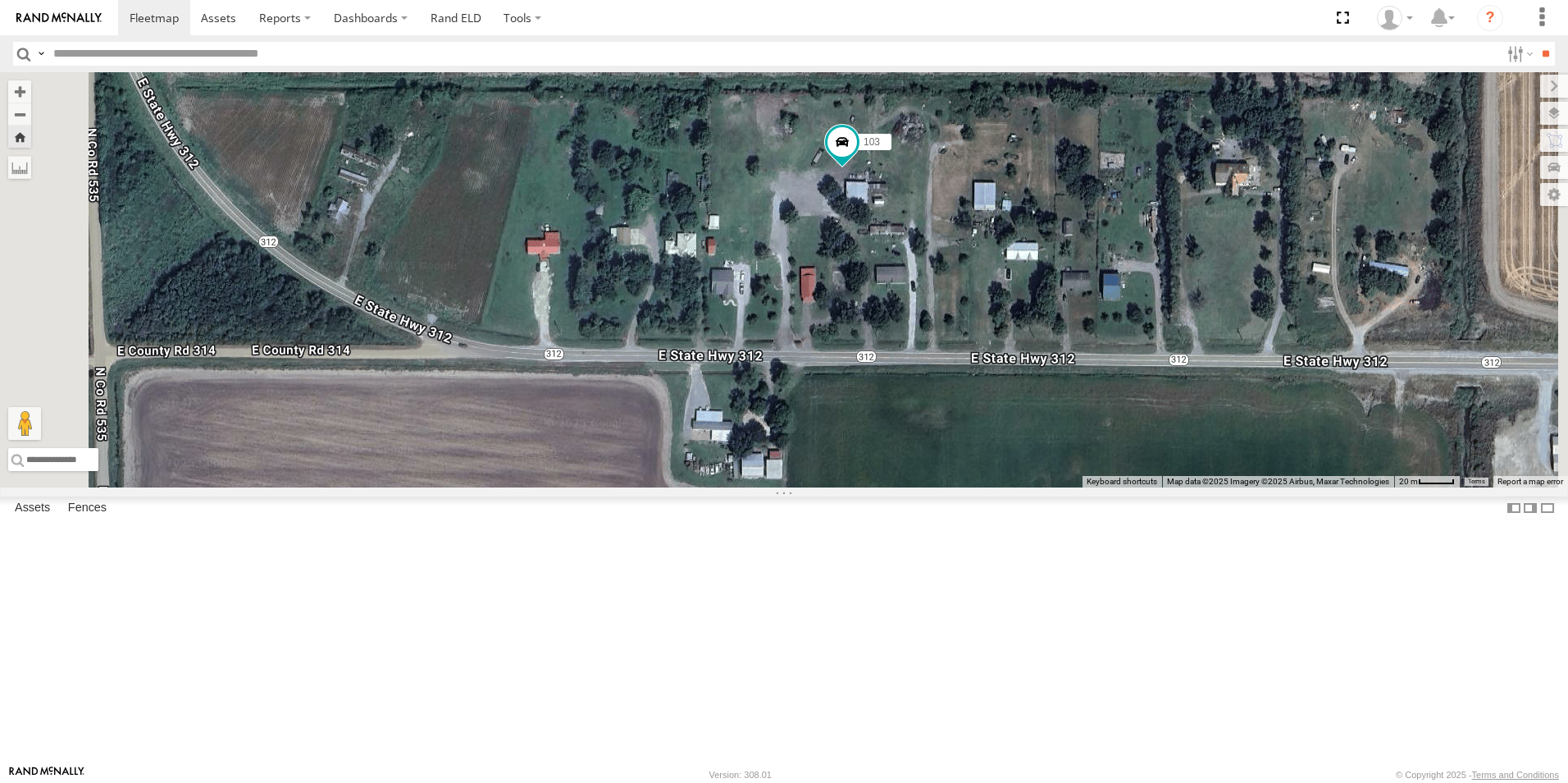
click at [0, 0] on span at bounding box center [0, 0] width 0 height 0
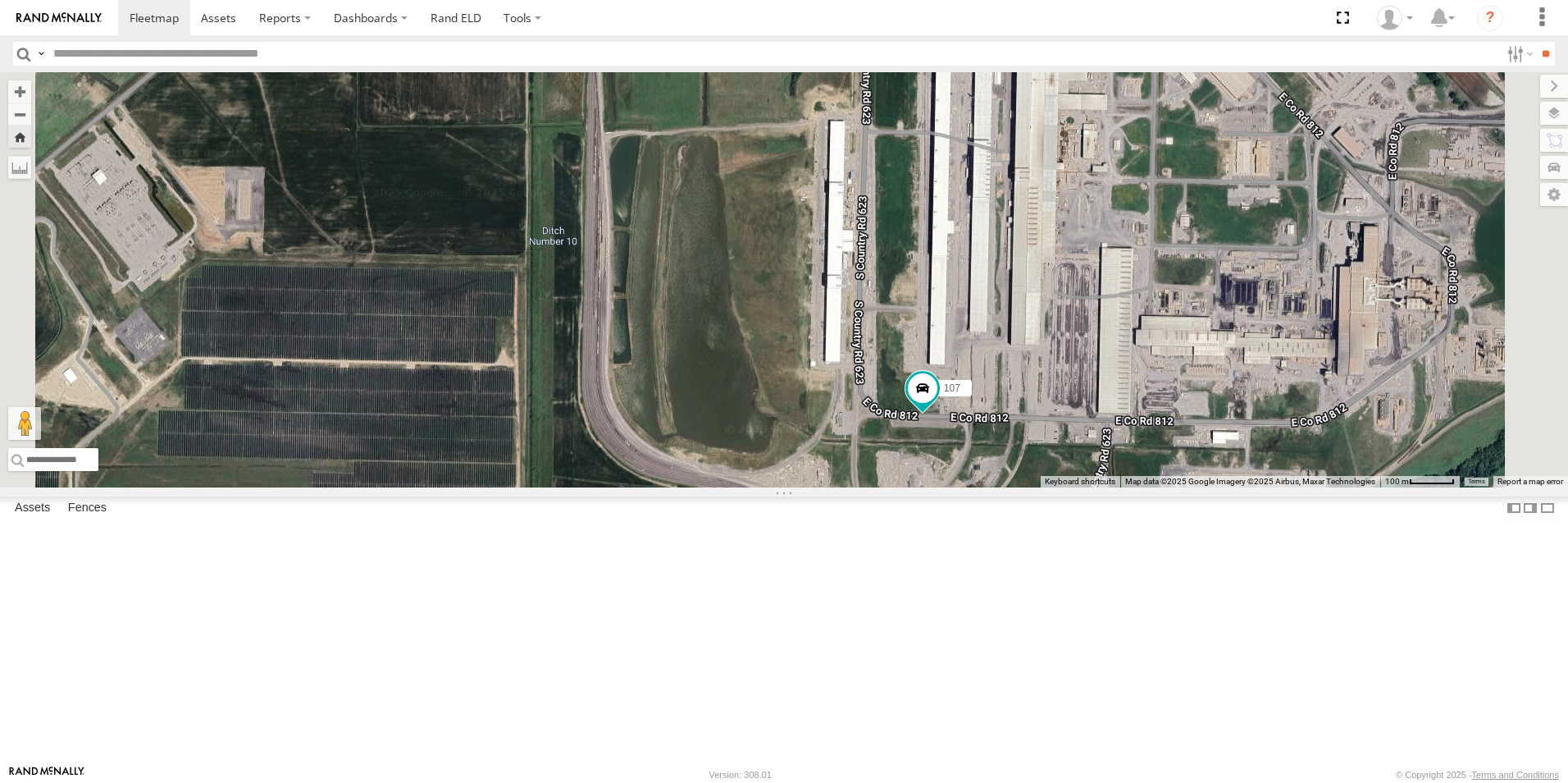
drag, startPoint x: 1211, startPoint y: 572, endPoint x: 1157, endPoint y: 411, distance: 169.8
click at [1158, 413] on div "104 107" at bounding box center [784, 280] width 1568 height 415
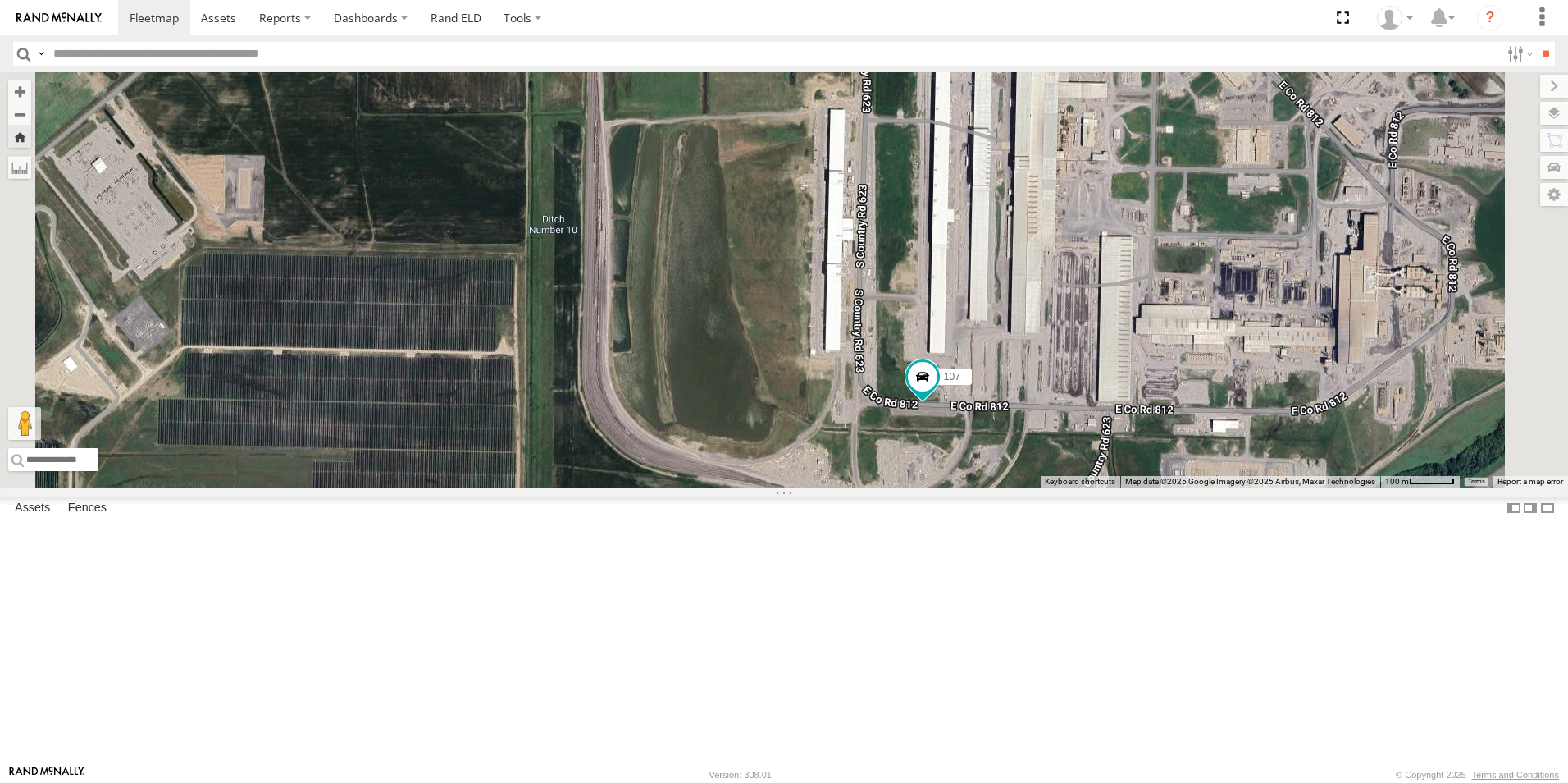
drag, startPoint x: 1136, startPoint y: 457, endPoint x: 1126, endPoint y: 397, distance: 60.8
click at [1127, 400] on div "104 107" at bounding box center [784, 280] width 1568 height 415
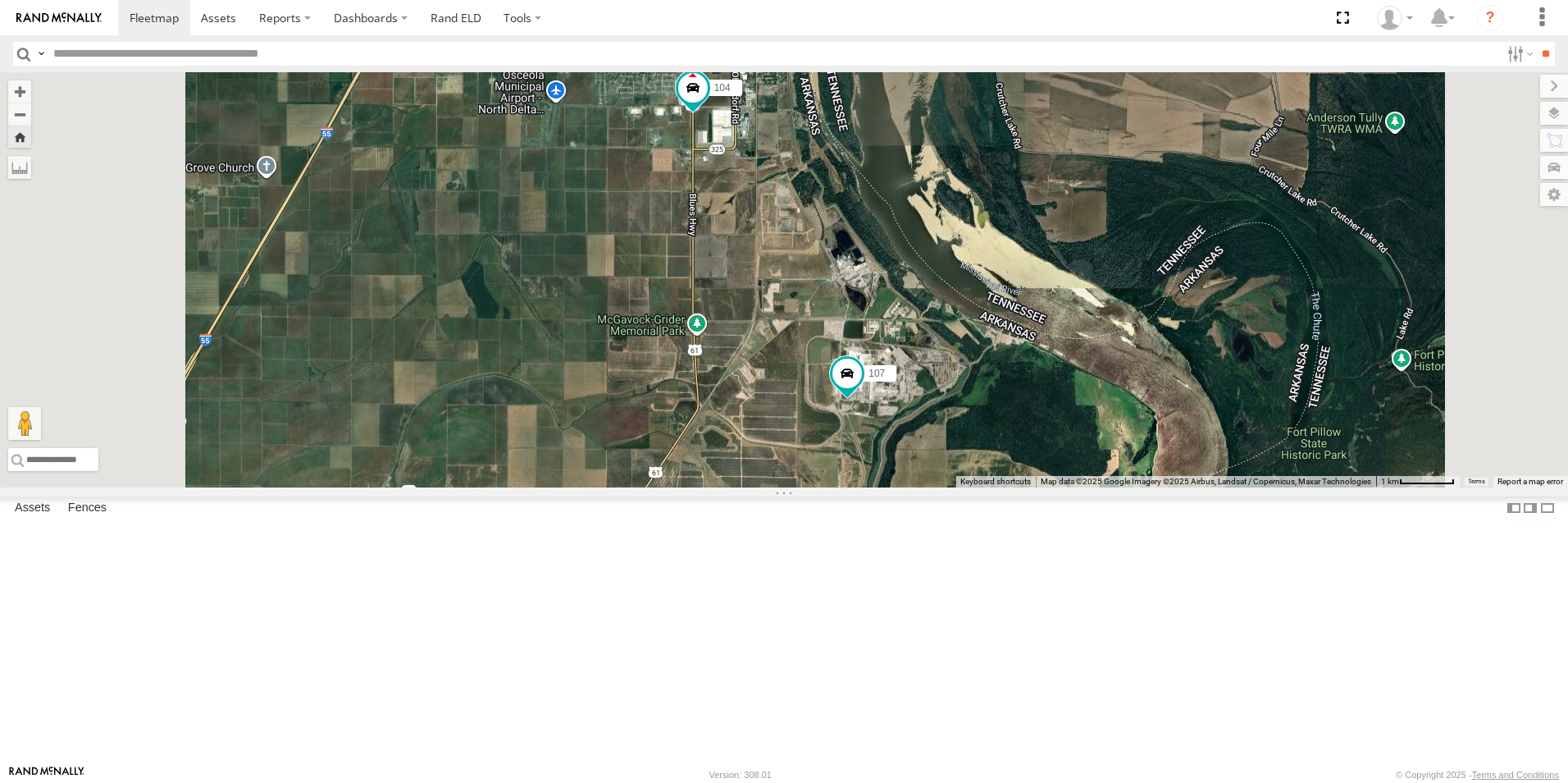
drag, startPoint x: 954, startPoint y: 367, endPoint x: 952, endPoint y: 456, distance: 89.0
click at [950, 457] on div "104 107" at bounding box center [784, 280] width 1568 height 415
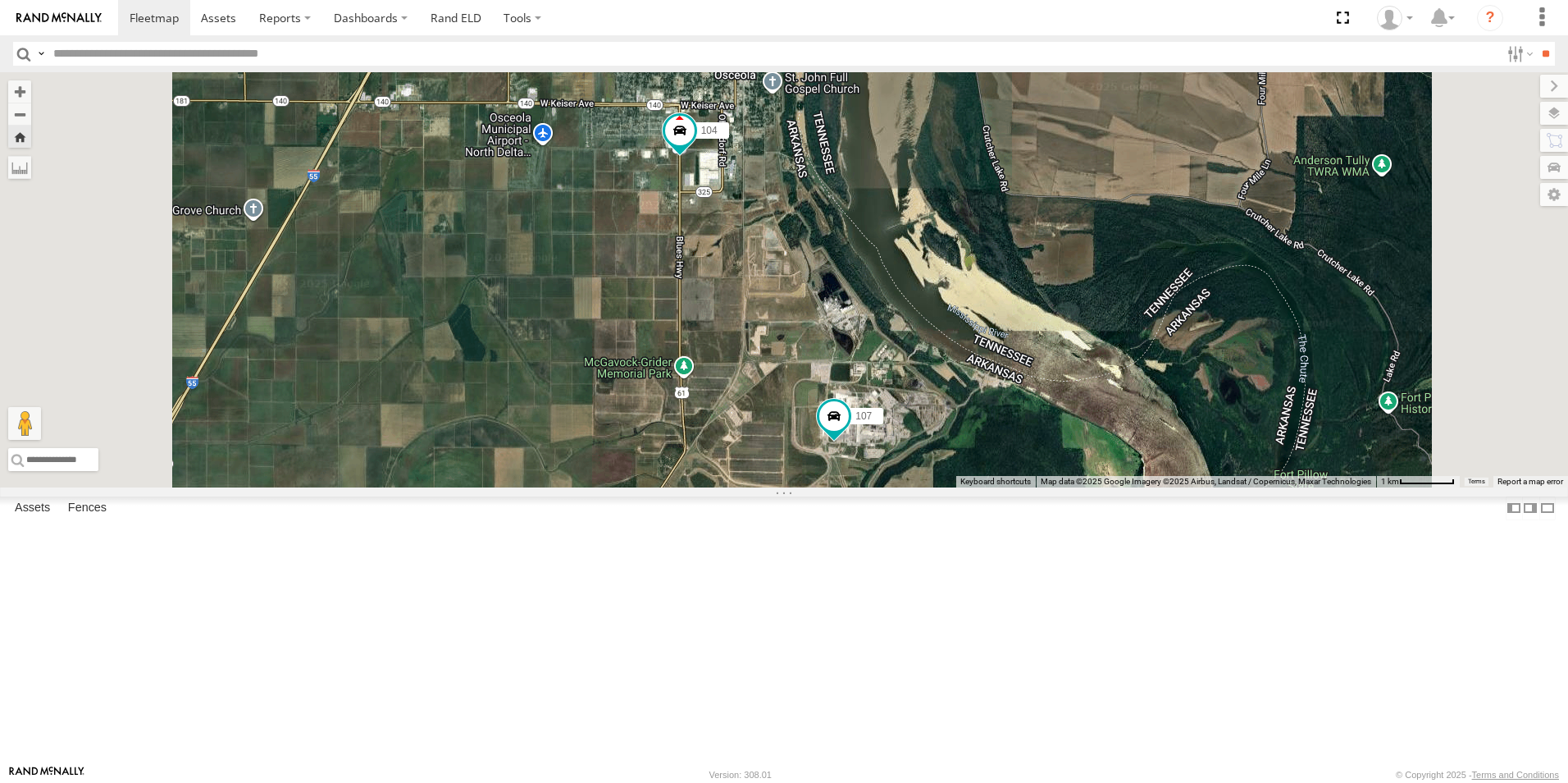
drag, startPoint x: 907, startPoint y: 415, endPoint x: 900, endPoint y: 466, distance: 51.5
click at [899, 466] on div "104 107" at bounding box center [784, 280] width 1568 height 415
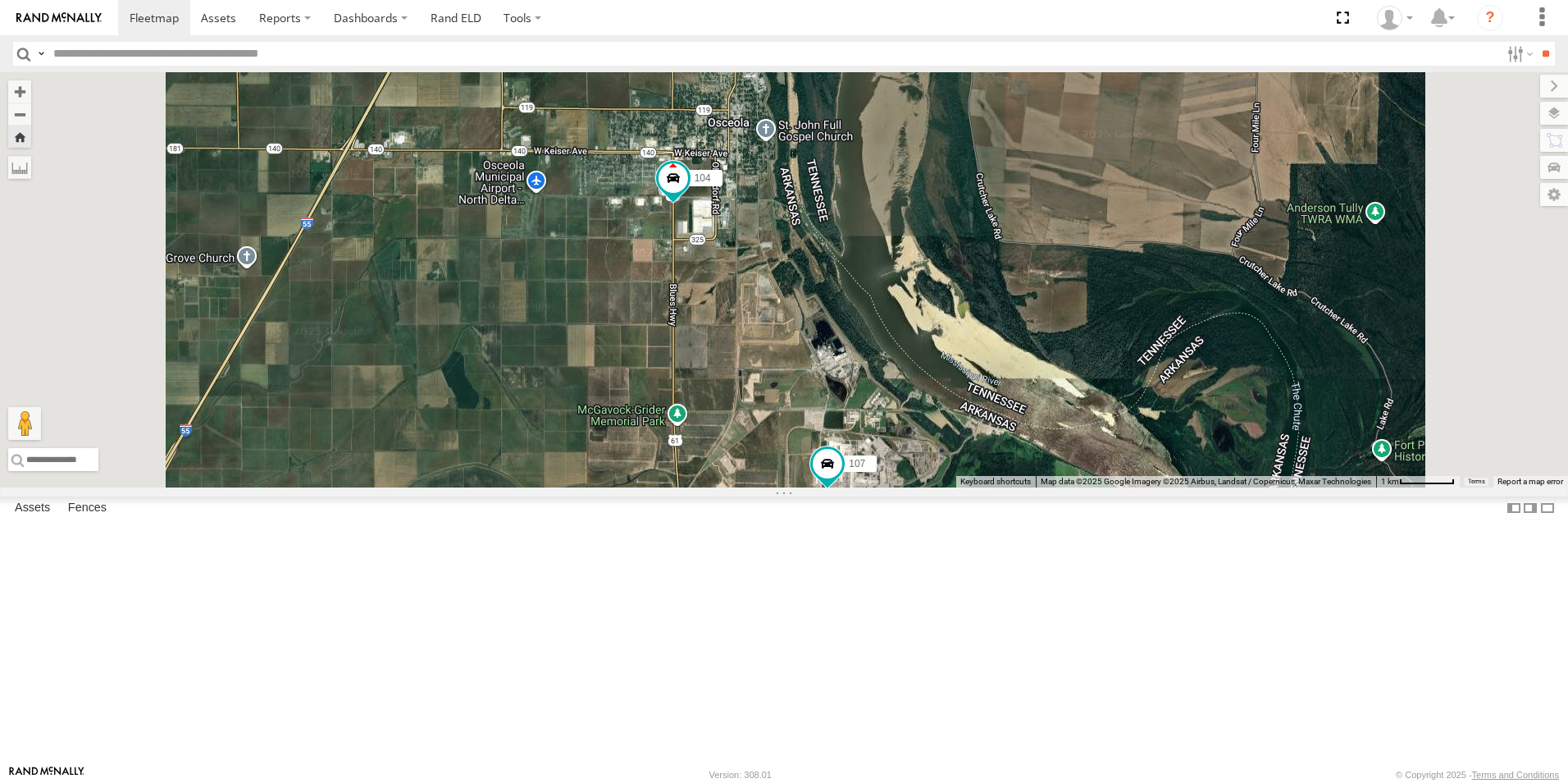
drag, startPoint x: 916, startPoint y: 483, endPoint x: 920, endPoint y: 508, distance: 25.3
click at [918, 487] on div "104 107" at bounding box center [784, 280] width 1568 height 415
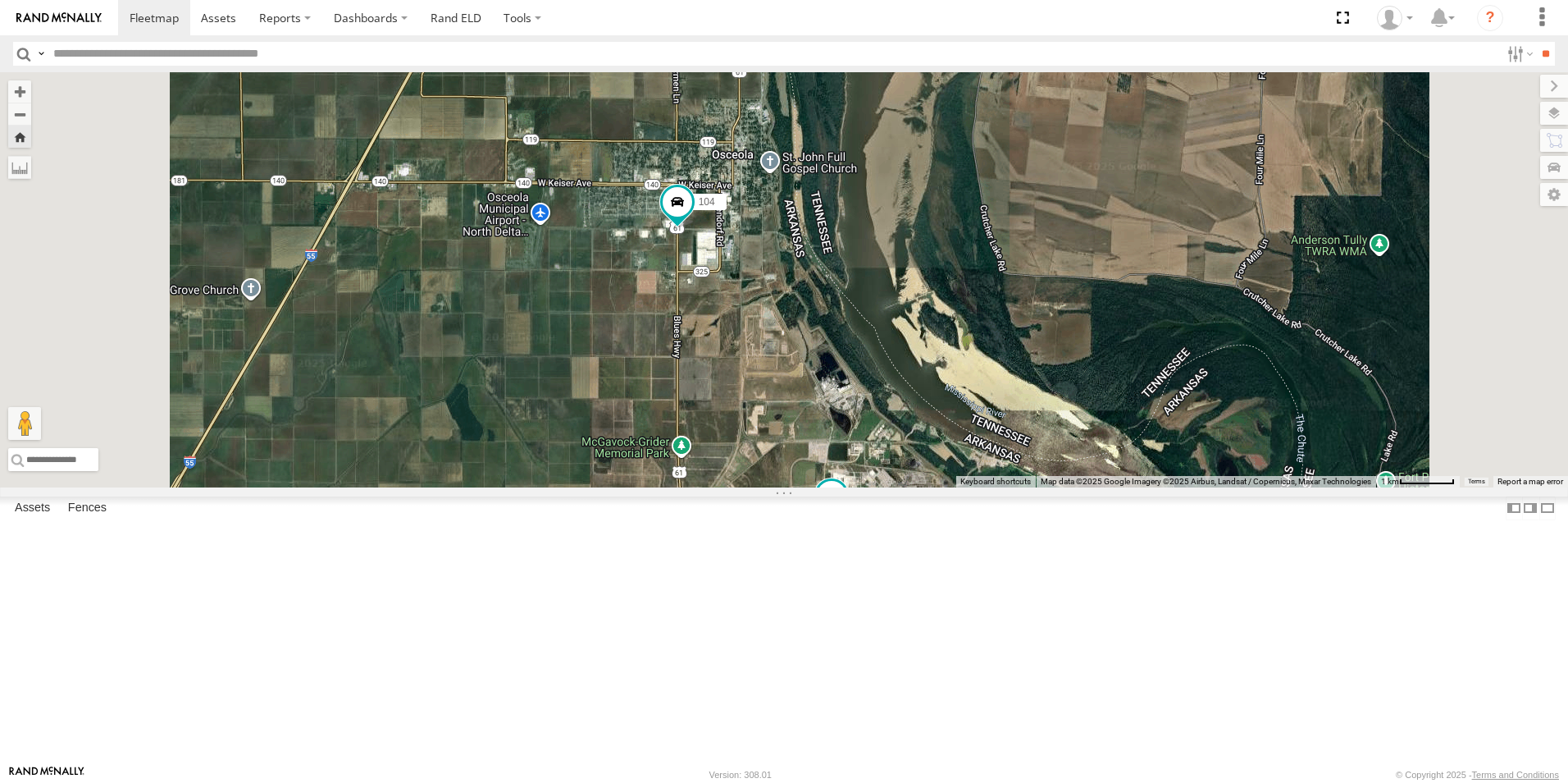
click at [0, 0] on span at bounding box center [0, 0] width 0 height 0
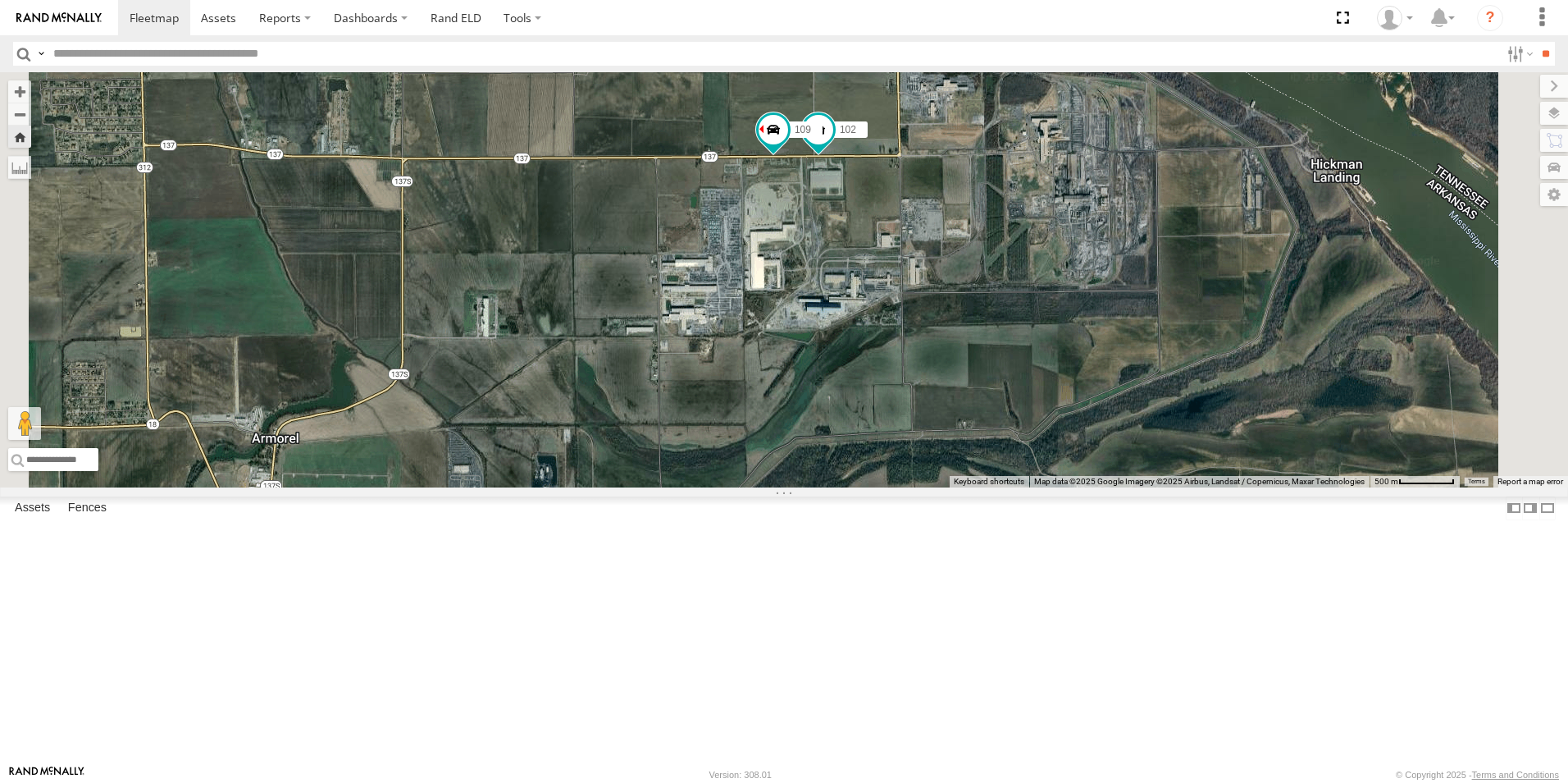
scroll to position [109, 0]
